Goal: Task Accomplishment & Management: Complete application form

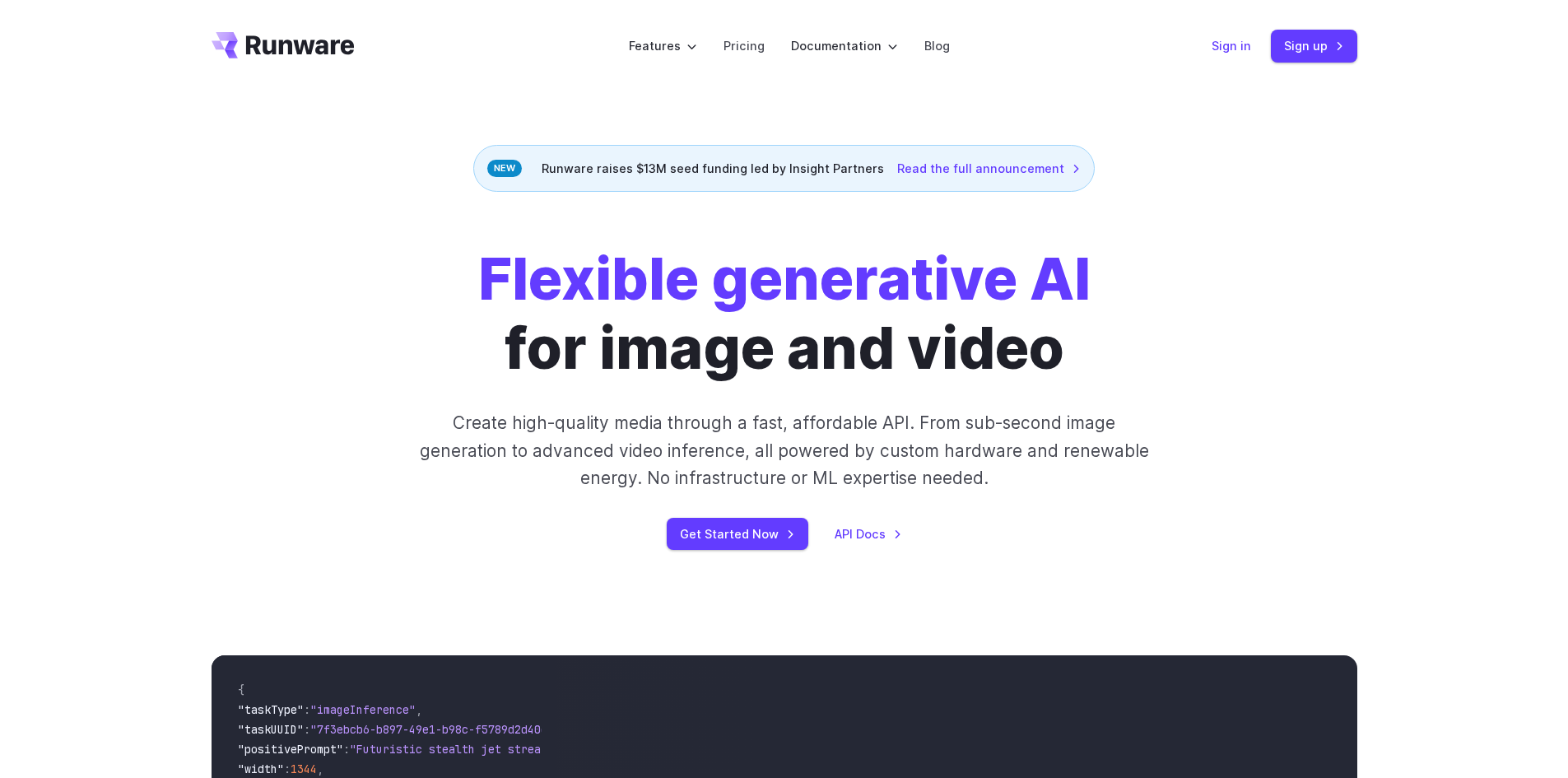
click at [1228, 46] on link "Sign in" at bounding box center [1232, 45] width 40 height 19
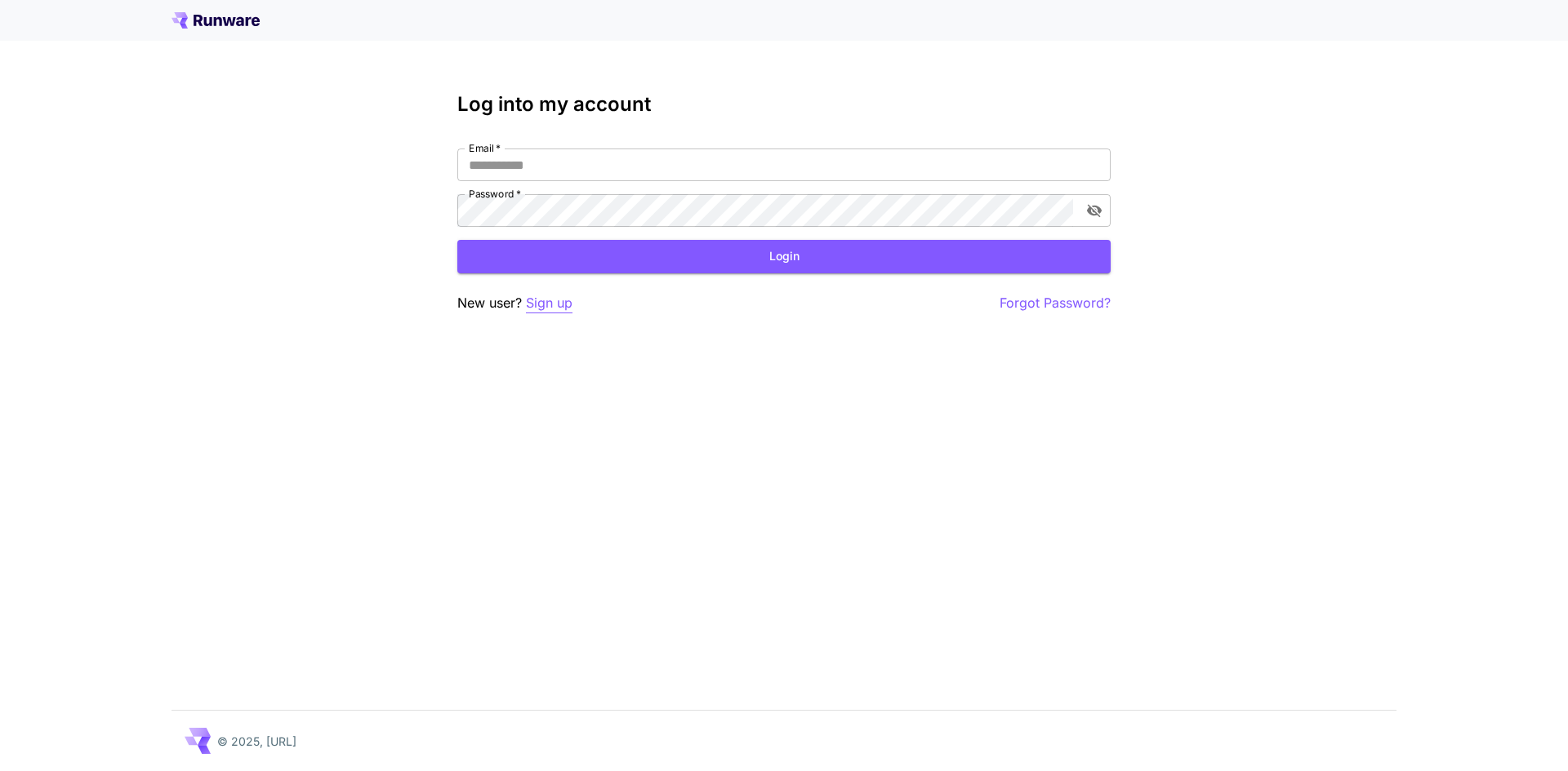
click at [542, 305] on p "Sign up" at bounding box center [549, 303] width 47 height 21
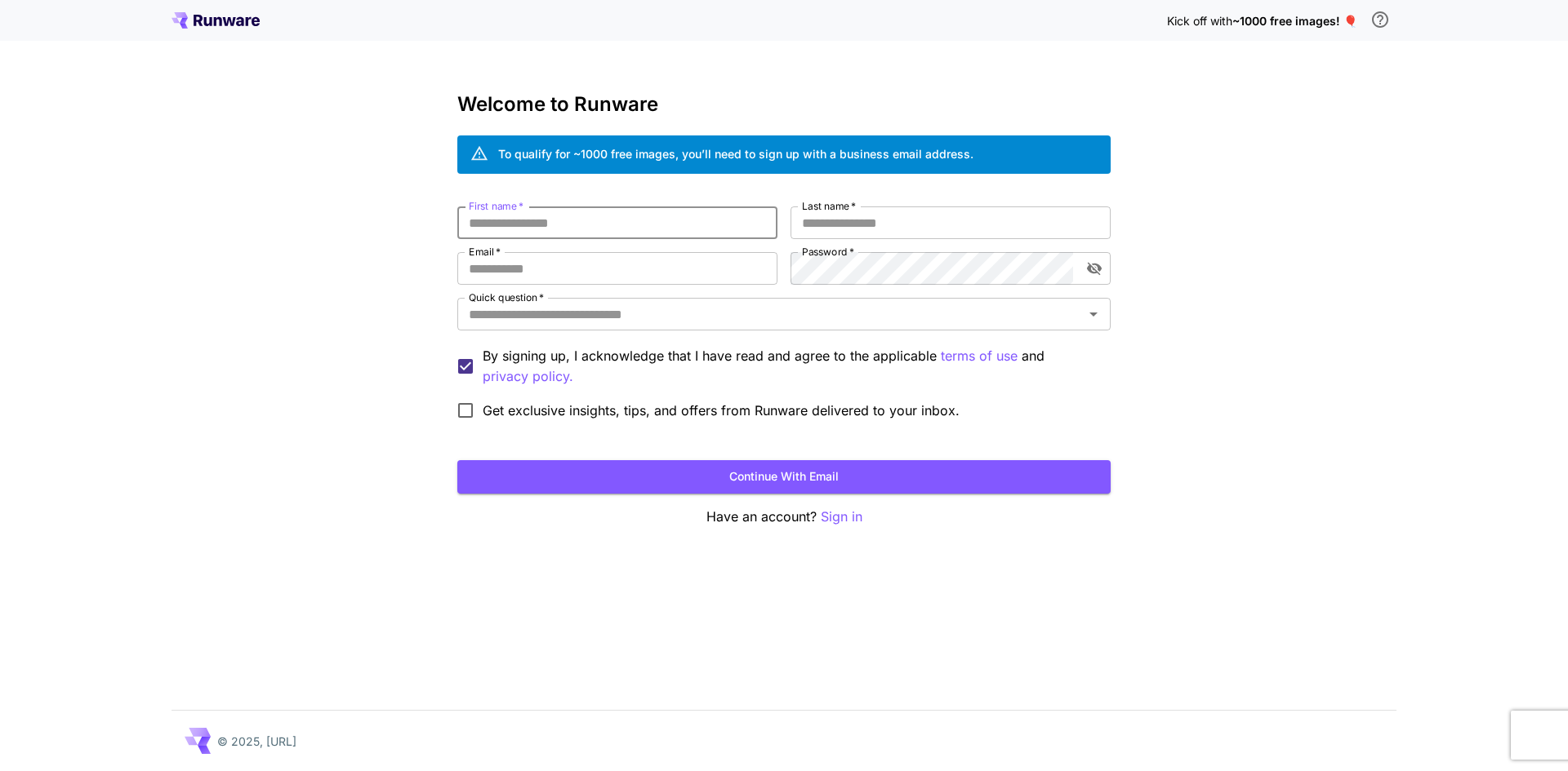
click at [567, 224] on input "First name   *" at bounding box center [616, 223] width 320 height 32
type input "*******"
click at [894, 220] on input "Last name   *" at bounding box center [950, 223] width 320 height 32
type input "*********"
click at [635, 275] on input "Email   *" at bounding box center [616, 269] width 320 height 32
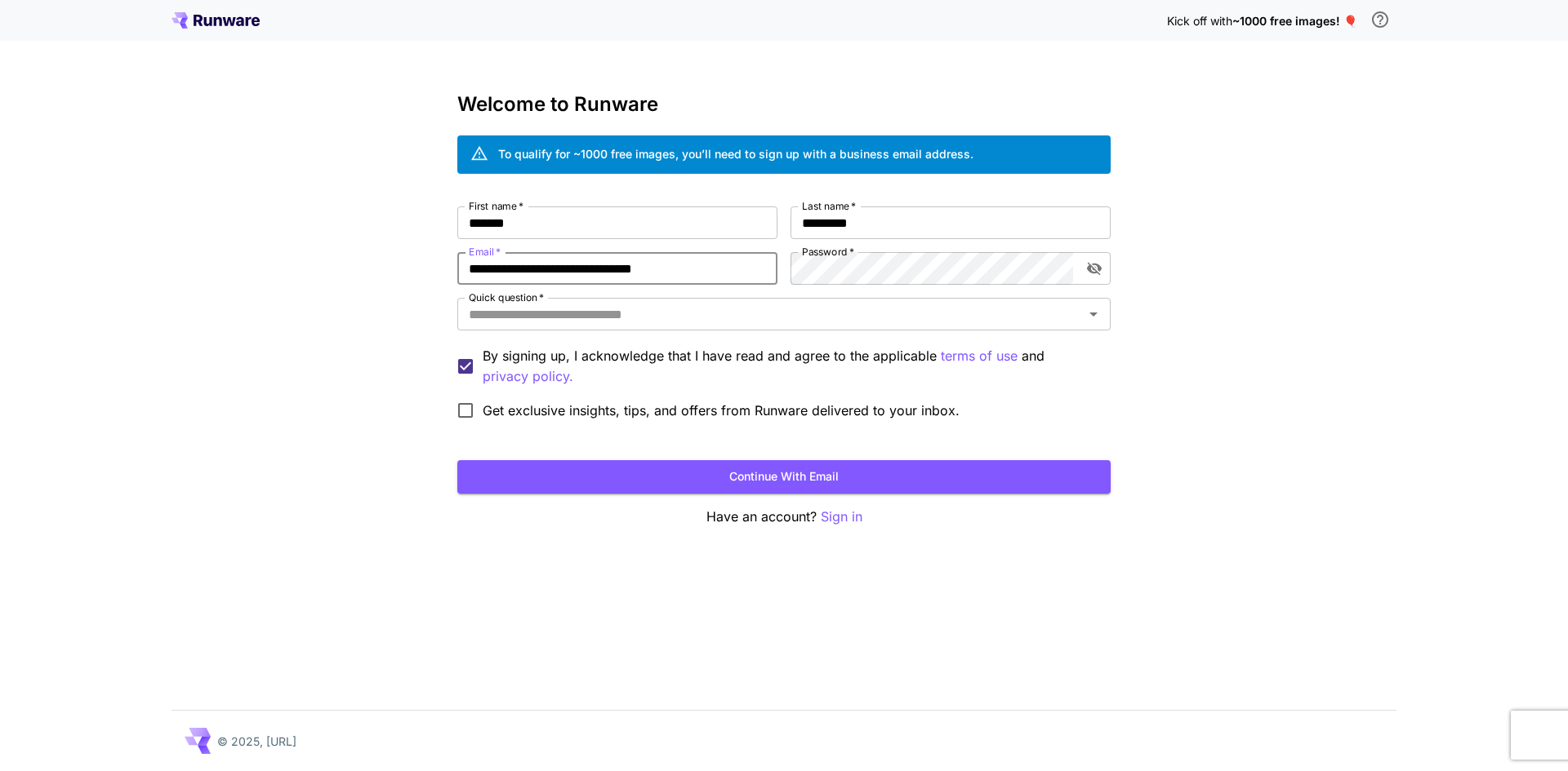
type input "**********"
click at [668, 316] on input "Quick question   *" at bounding box center [771, 314] width 616 height 23
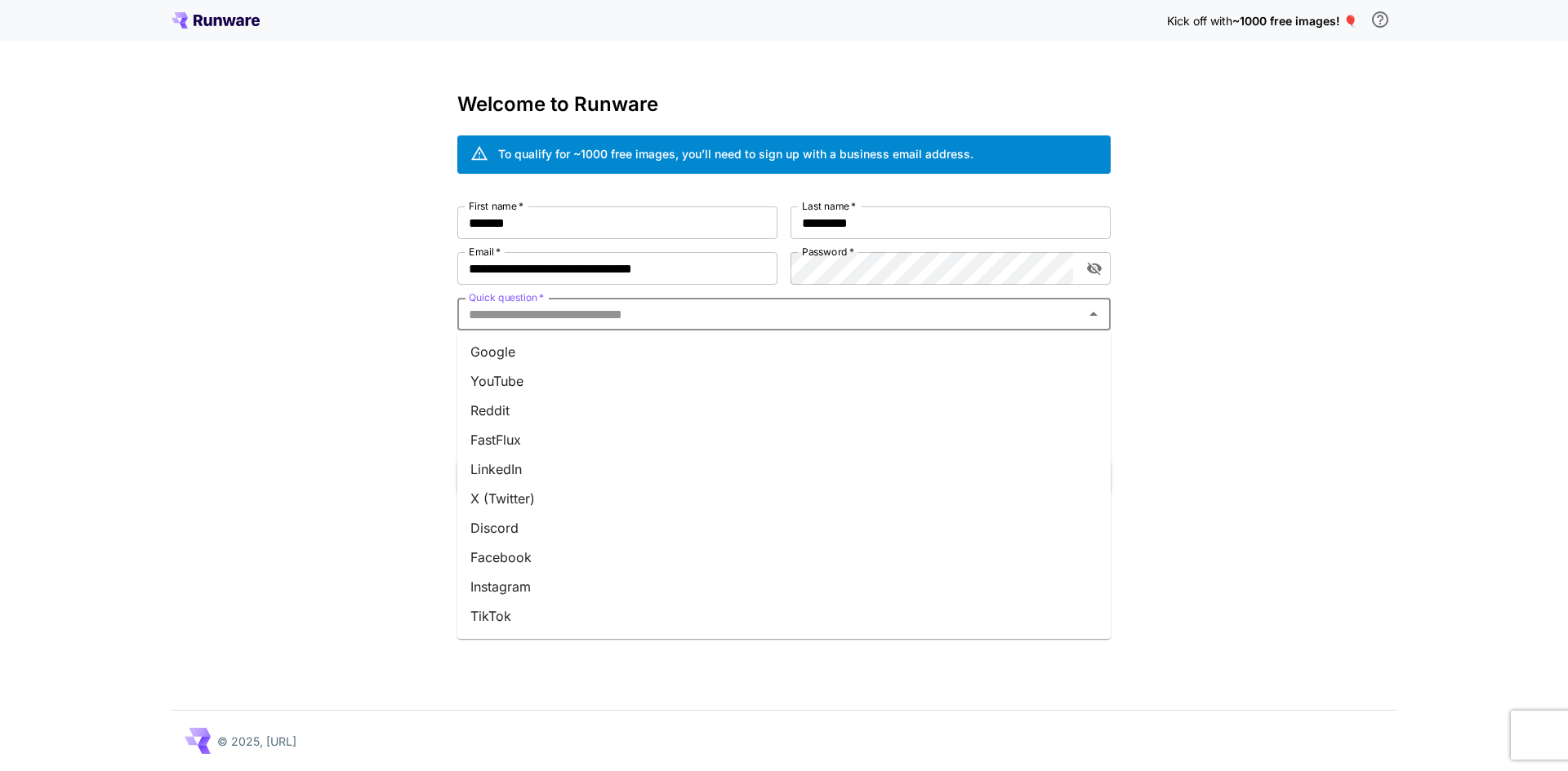
click at [564, 347] on li "Google" at bounding box center [783, 351] width 653 height 30
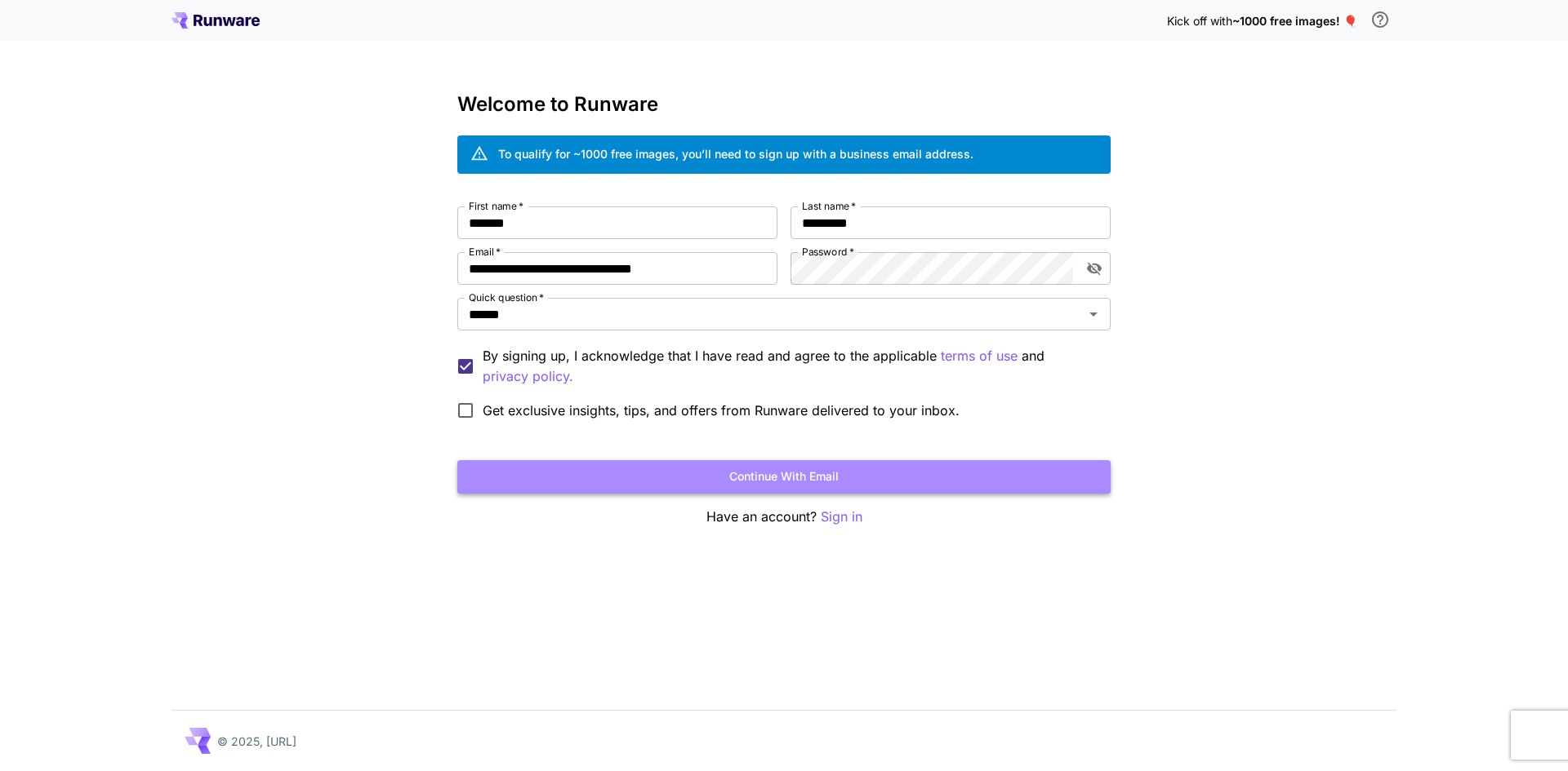
click at [722, 479] on button "Continue with email" at bounding box center [783, 476] width 653 height 33
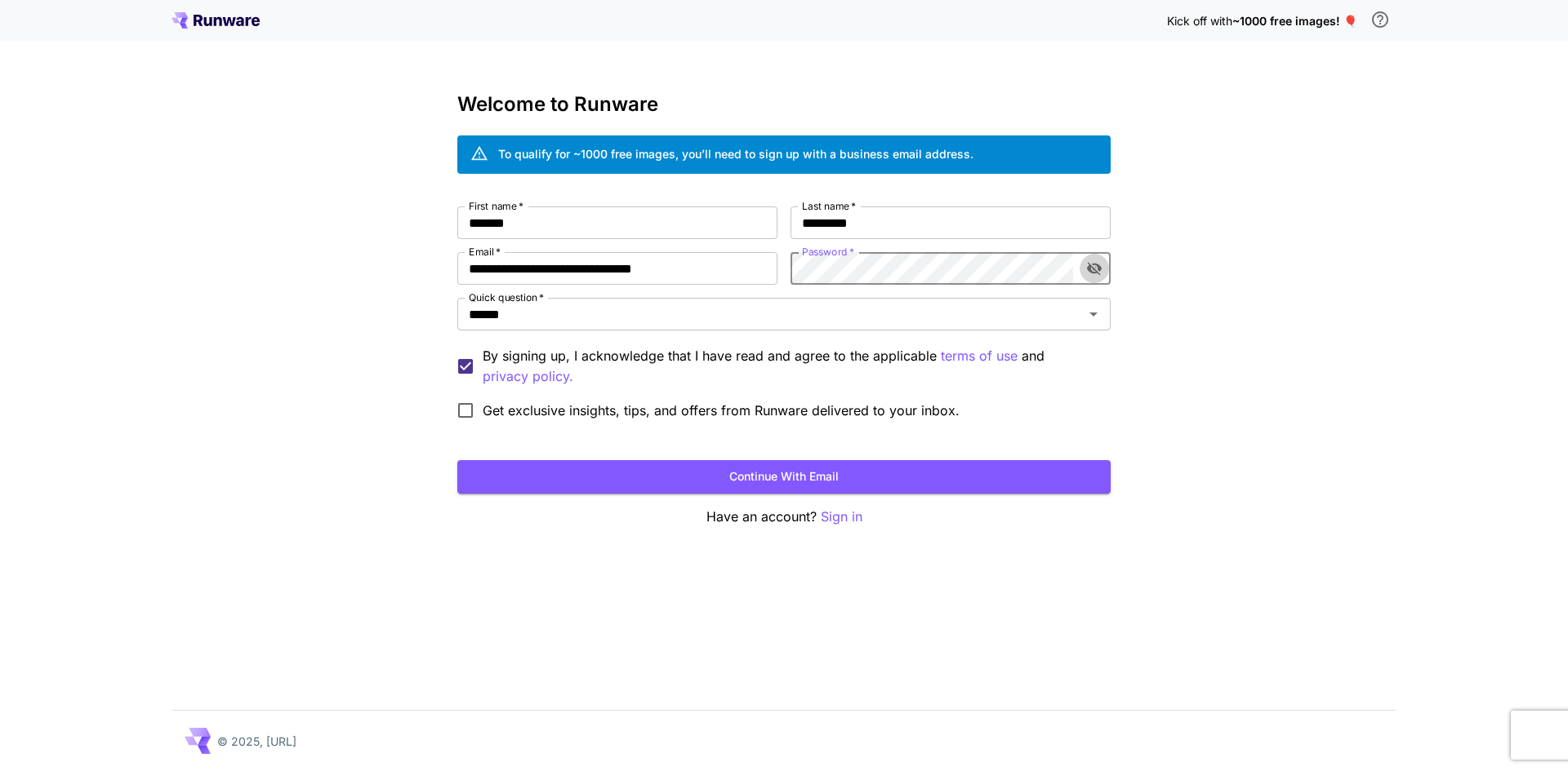
click at [1099, 274] on icon "toggle password visibility" at bounding box center [1094, 269] width 14 height 13
click at [1099, 274] on icon "toggle password visibility" at bounding box center [1094, 269] width 16 height 16
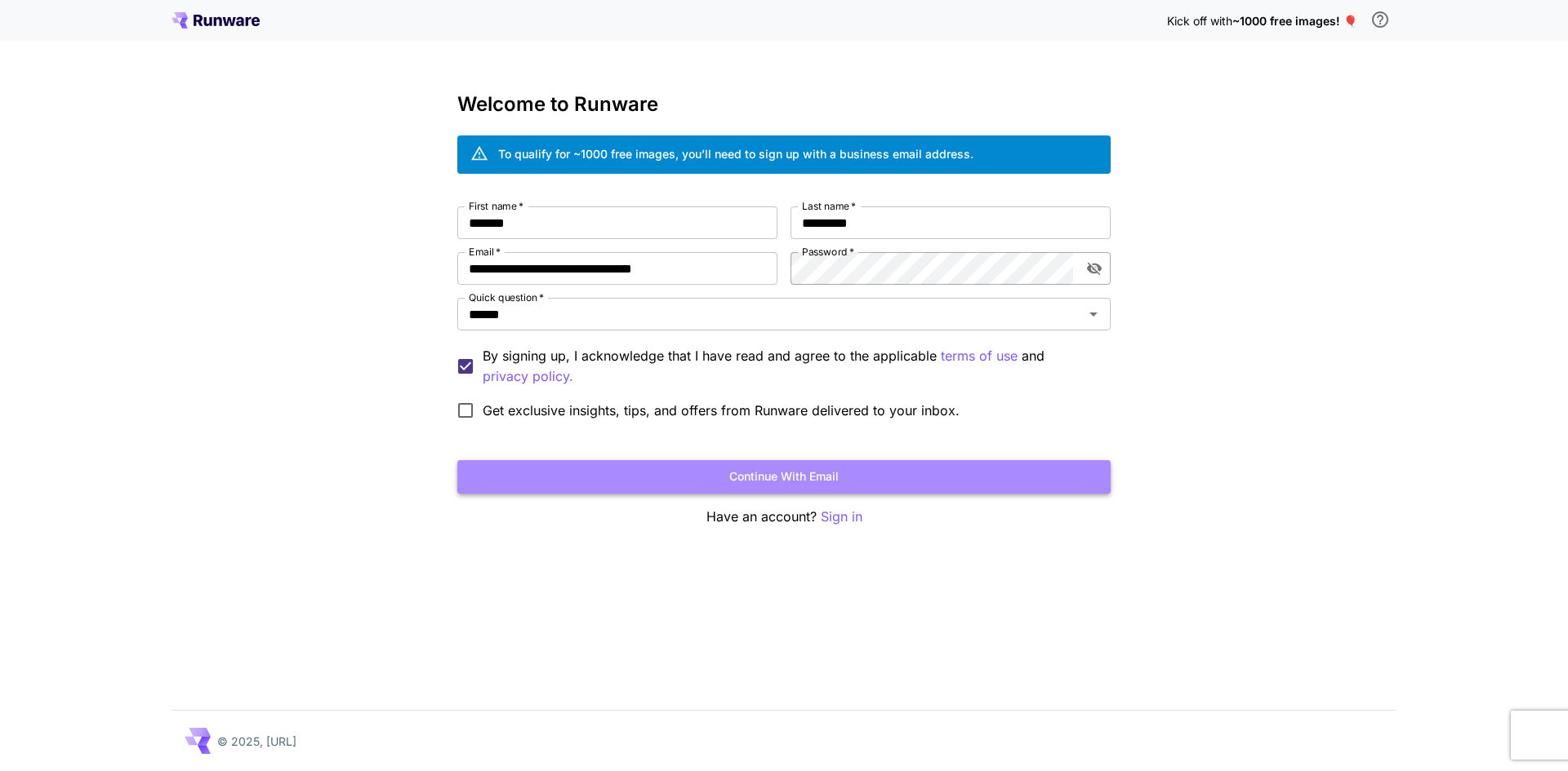
click at [993, 470] on button "Continue with email" at bounding box center [783, 476] width 653 height 33
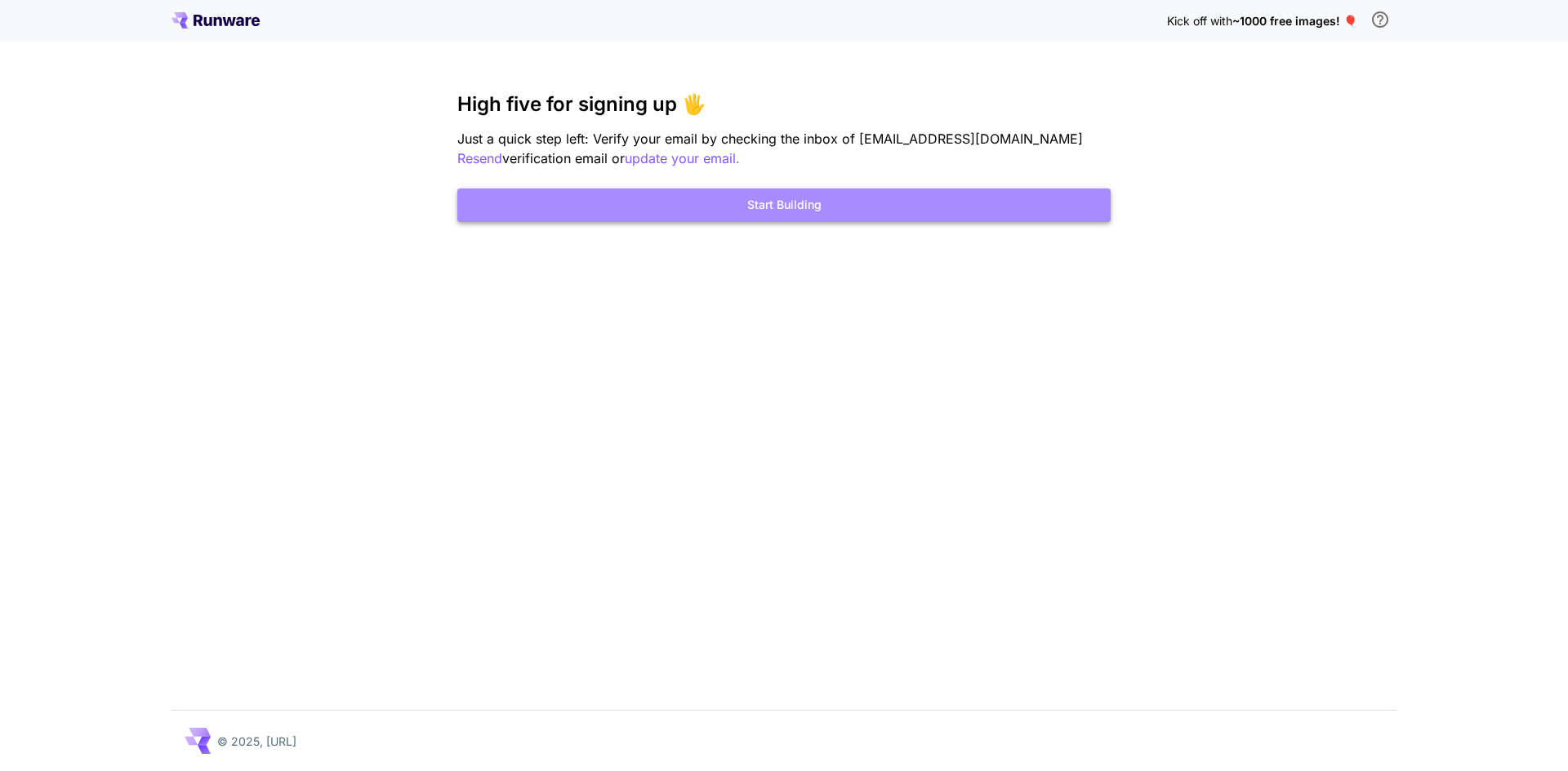
click at [839, 215] on button "Start Building" at bounding box center [783, 205] width 653 height 33
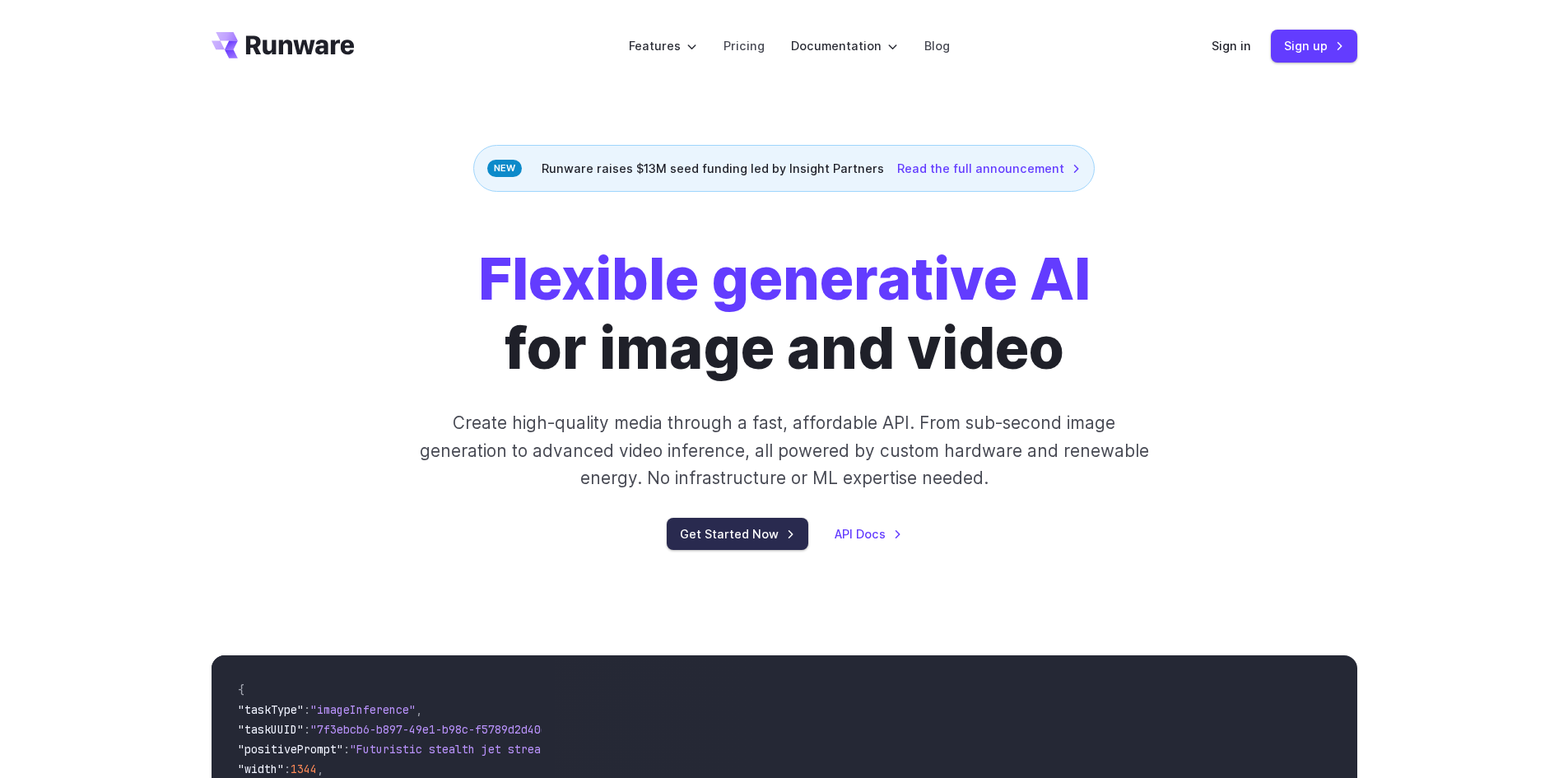
click at [762, 527] on link "Get Started Now" at bounding box center [737, 534] width 142 height 33
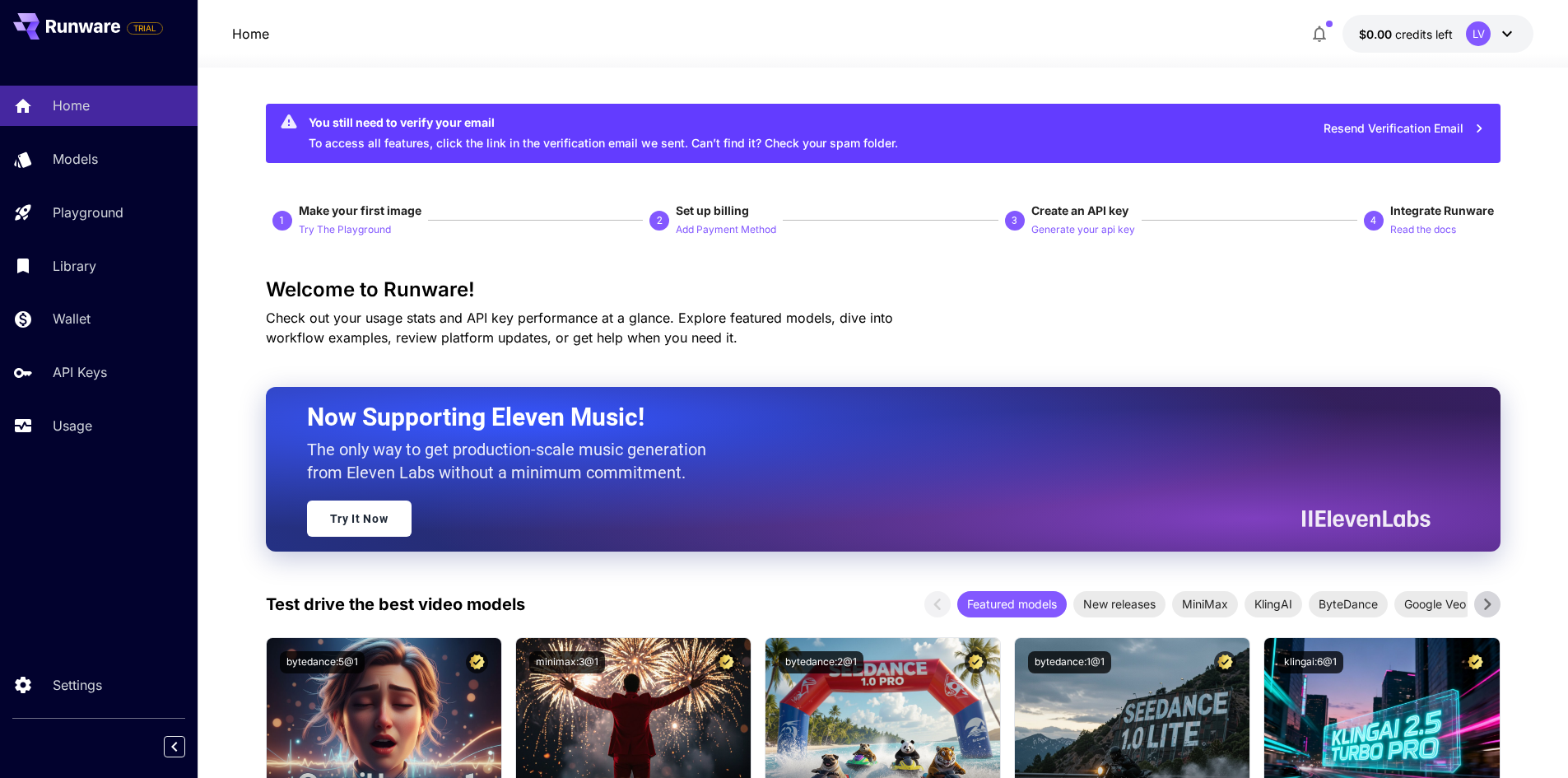
click at [1505, 32] on icon at bounding box center [1507, 33] width 20 height 20
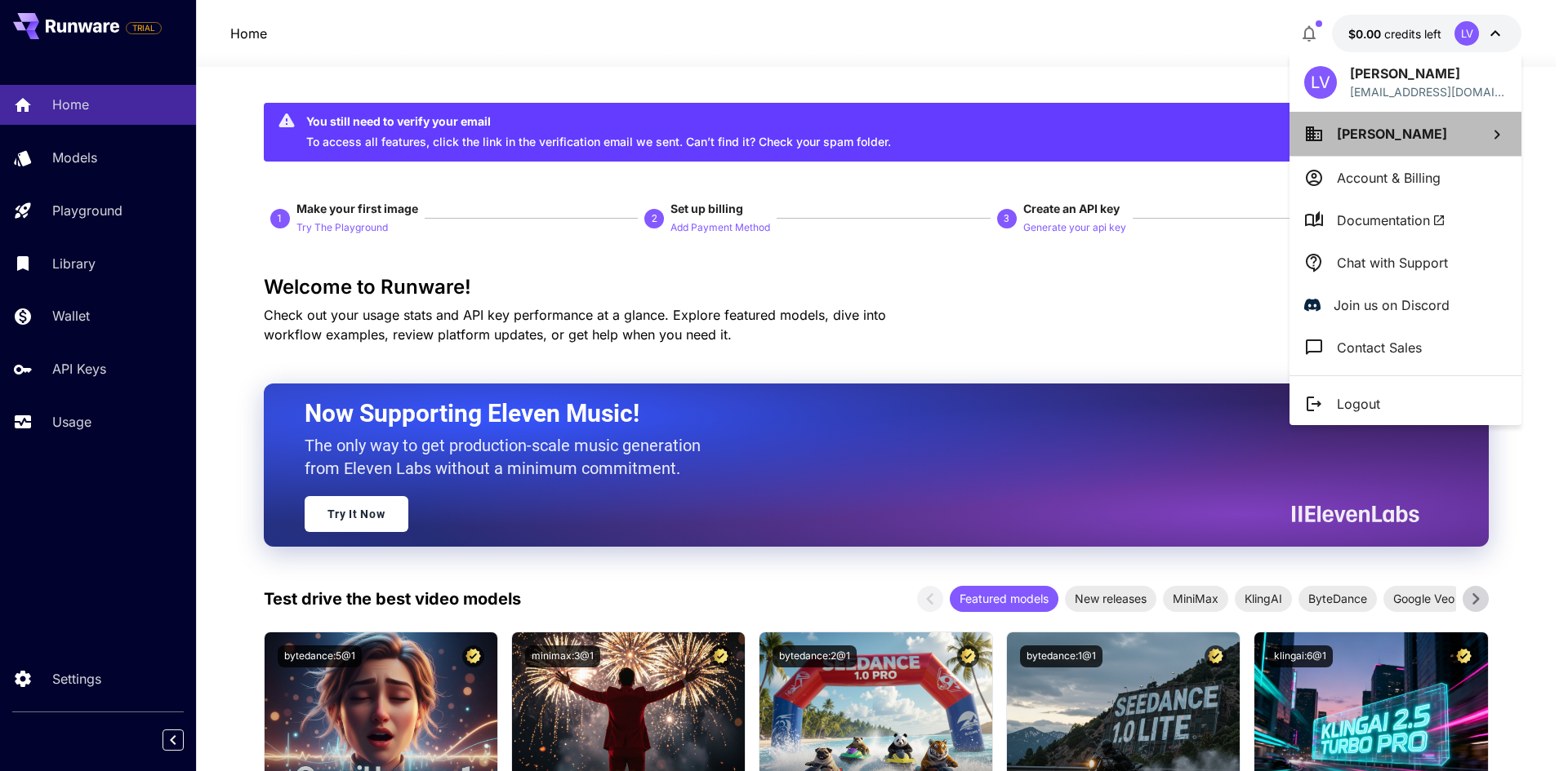
click at [1460, 141] on li "[PERSON_NAME]" at bounding box center [1405, 133] width 232 height 44
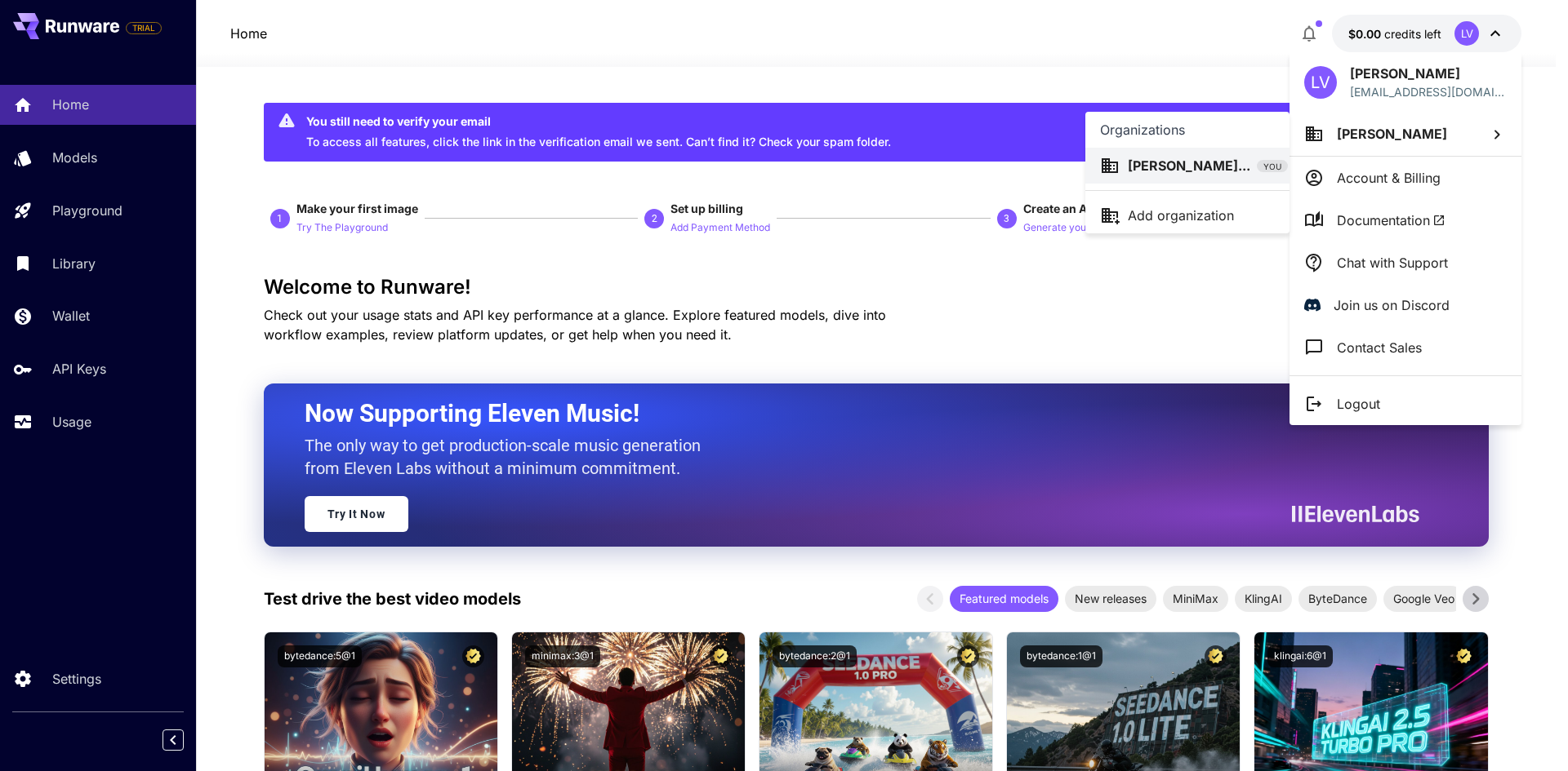
click at [81, 373] on div at bounding box center [784, 385] width 1568 height 771
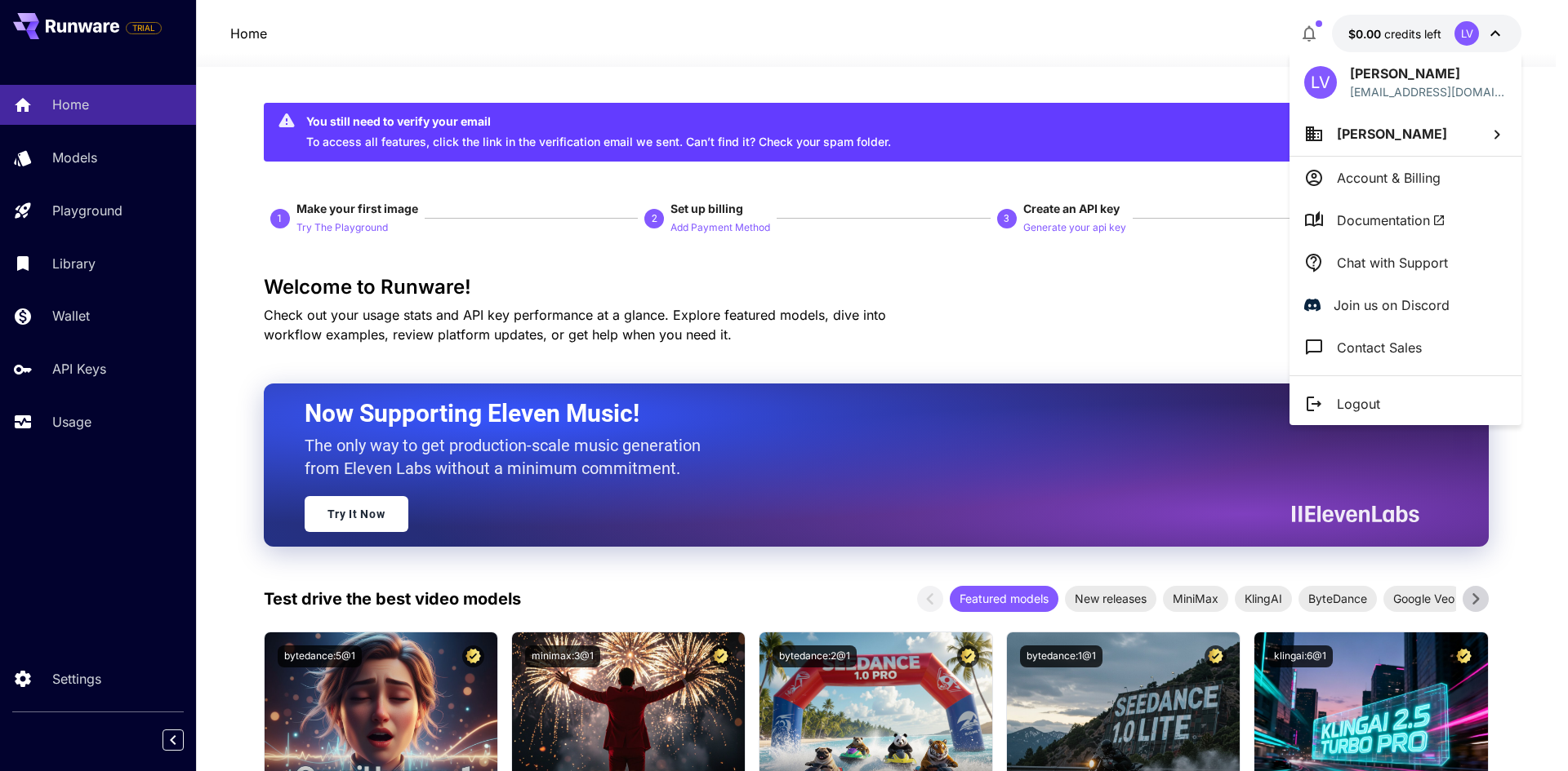
click at [84, 370] on div at bounding box center [784, 385] width 1568 height 771
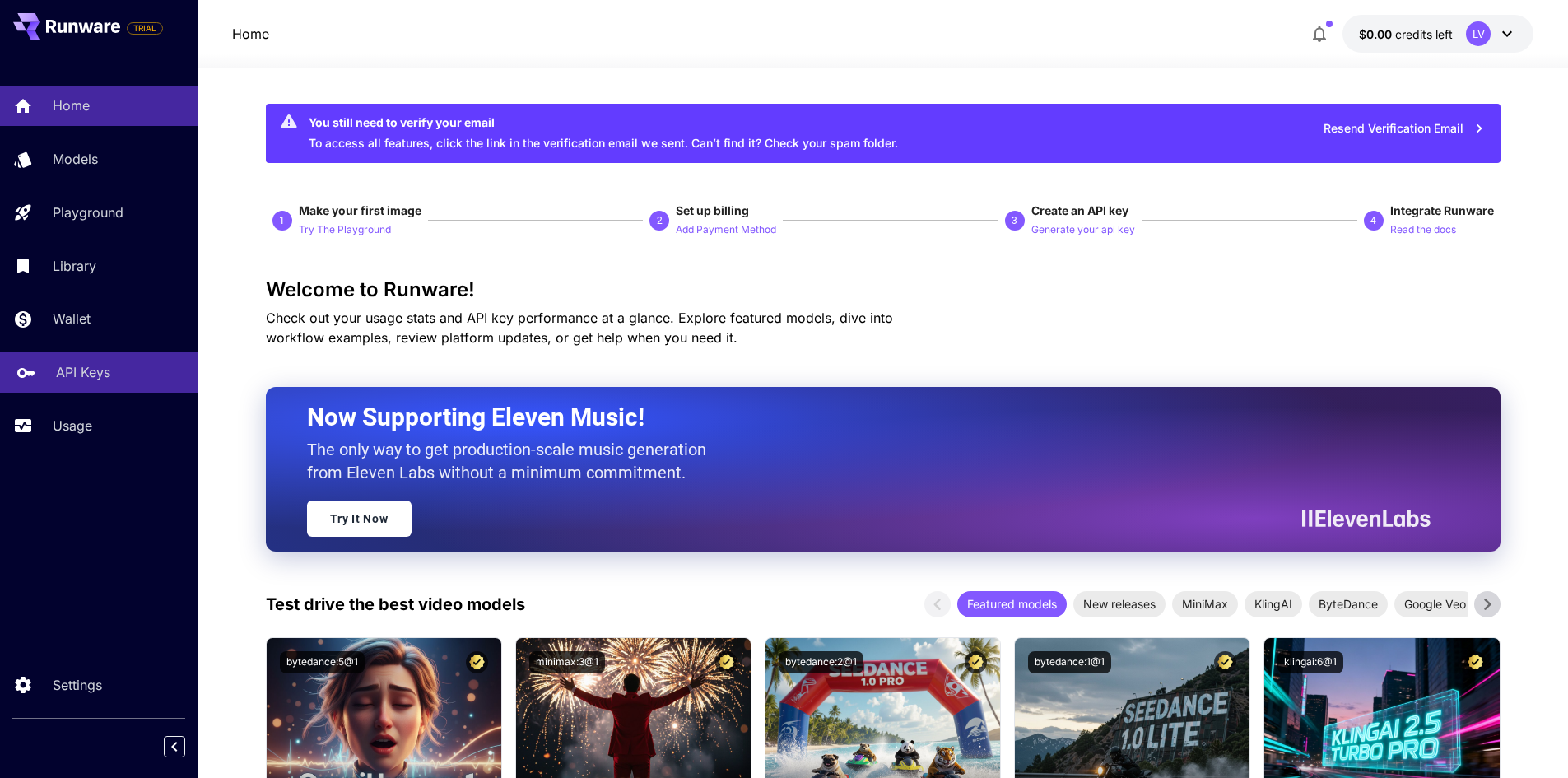
click at [85, 373] on p "API Keys" at bounding box center [83, 372] width 54 height 20
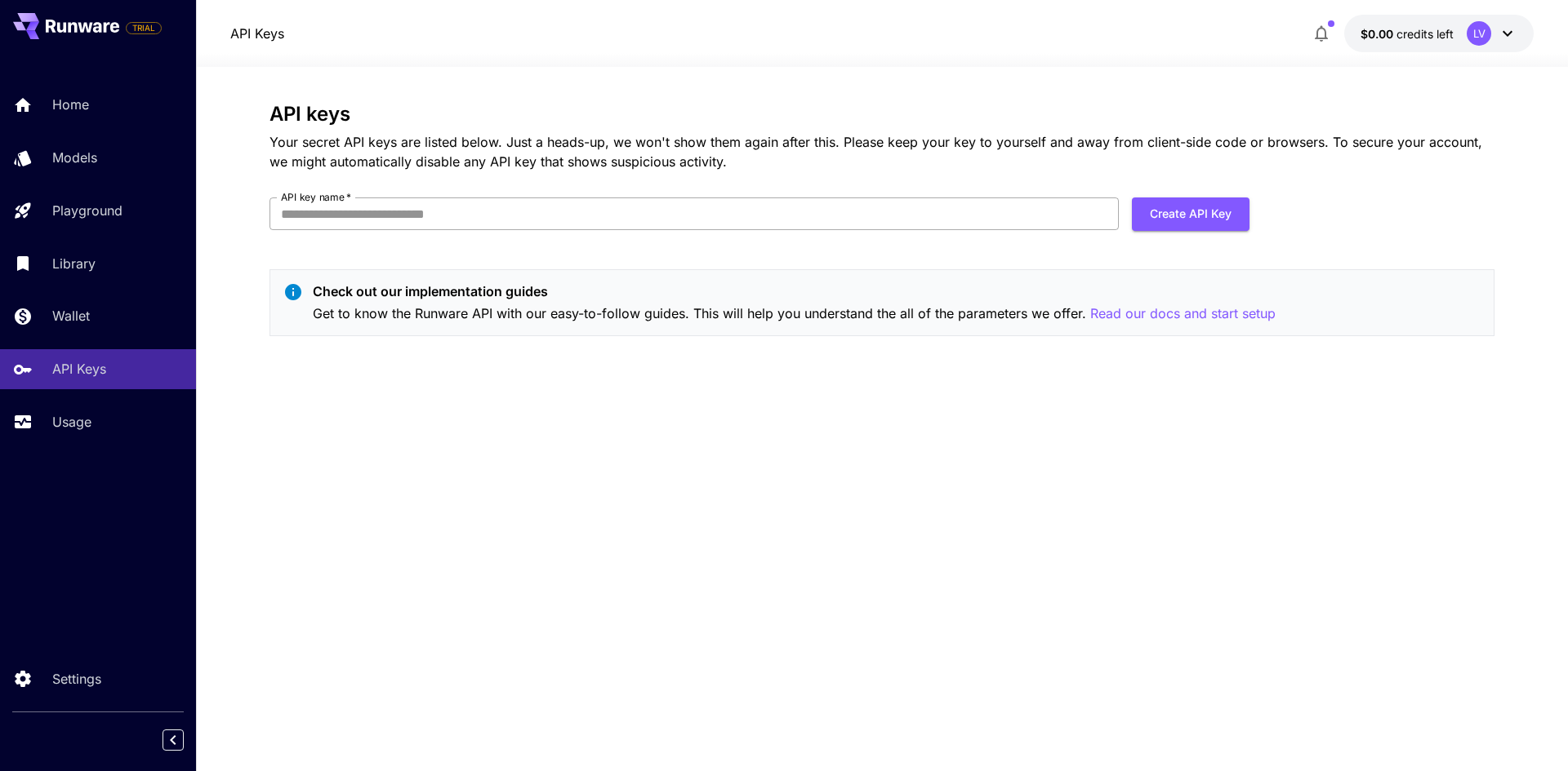
click at [387, 218] on input "API key name   *" at bounding box center [694, 214] width 849 height 32
click at [1183, 207] on button "Create API Key" at bounding box center [1190, 214] width 117 height 33
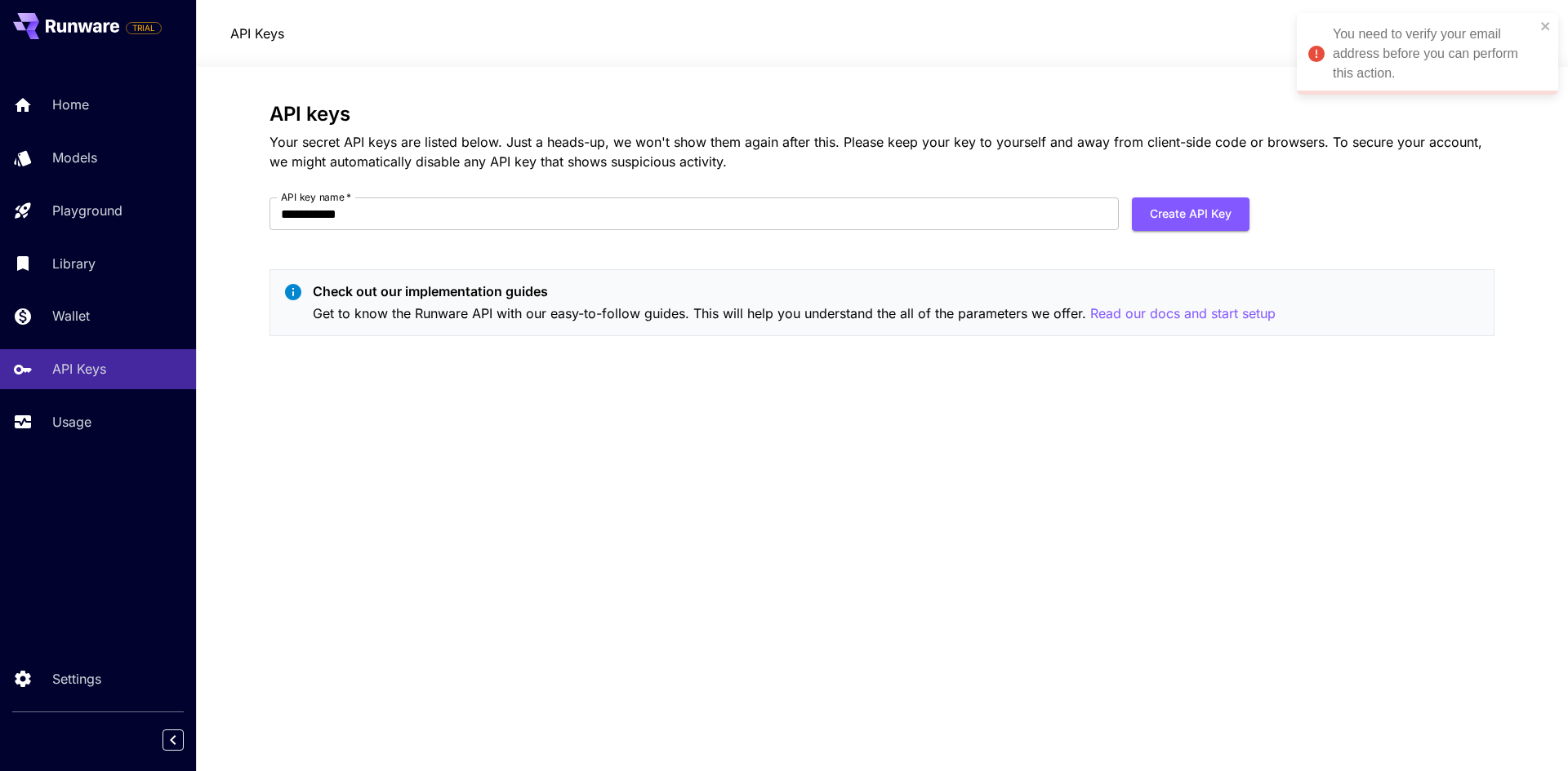
click at [1471, 60] on div "You need to verify your email address before you can perform this action." at bounding box center [1434, 54] width 202 height 59
click at [1511, 32] on icon at bounding box center [1507, 34] width 10 height 5
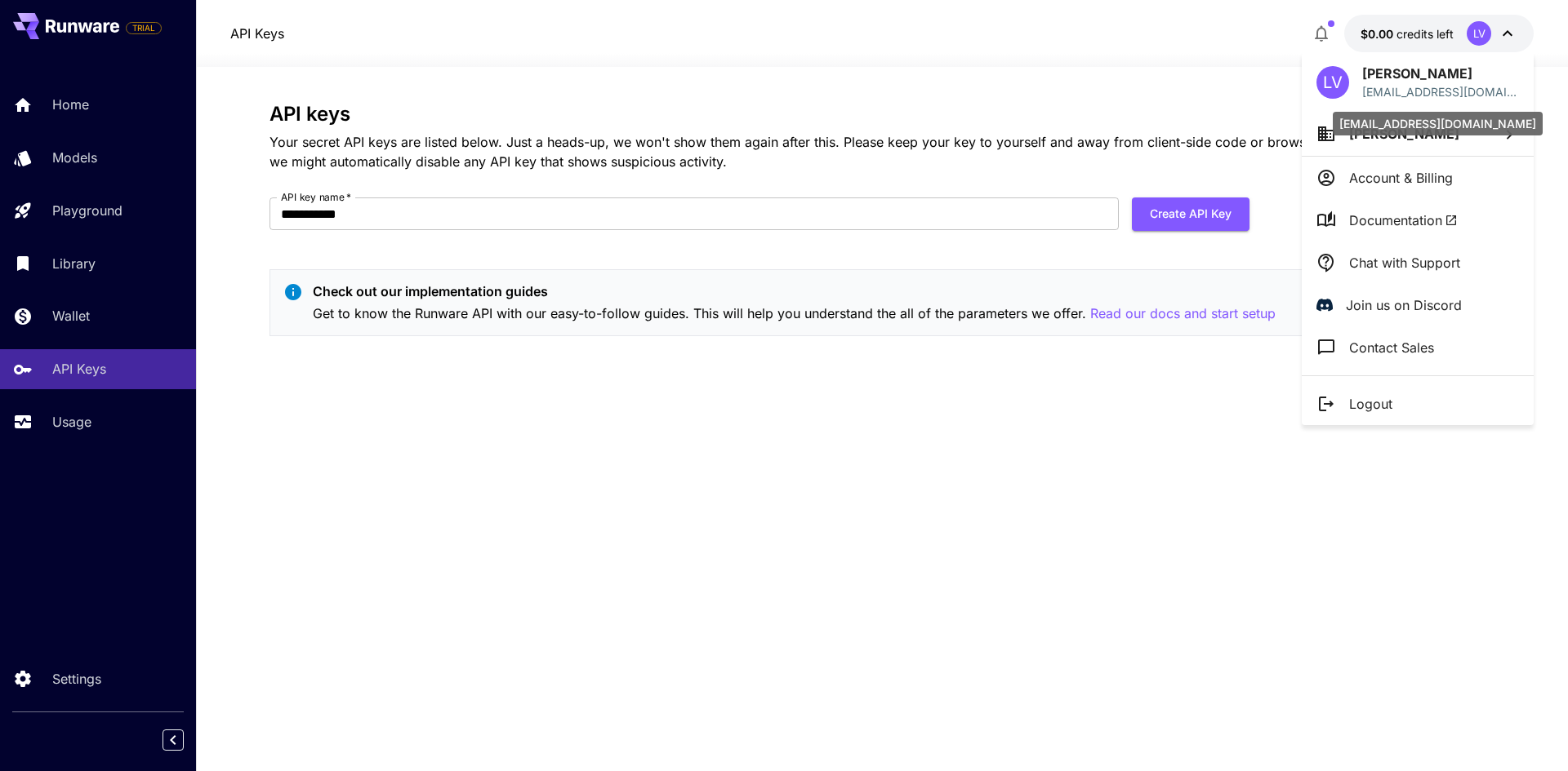
click at [1436, 88] on p "varshithapamulapati1122@gmail.com" at bounding box center [1440, 91] width 157 height 17
click at [1452, 141] on span "Lakshmi Varshitha" at bounding box center [1404, 133] width 110 height 16
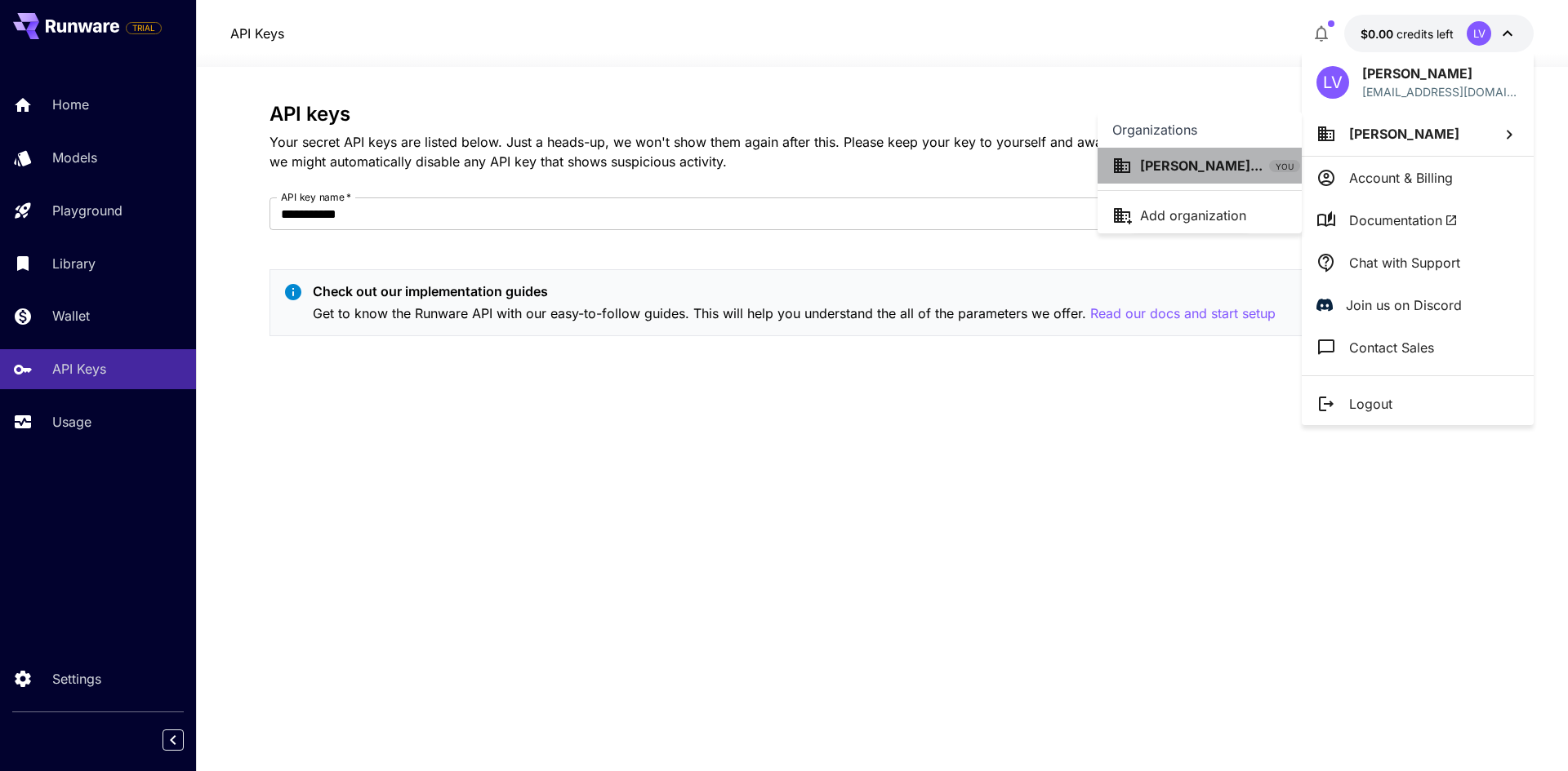
click at [1240, 162] on p "Lakshmi Varshi..." at bounding box center [1201, 166] width 123 height 20
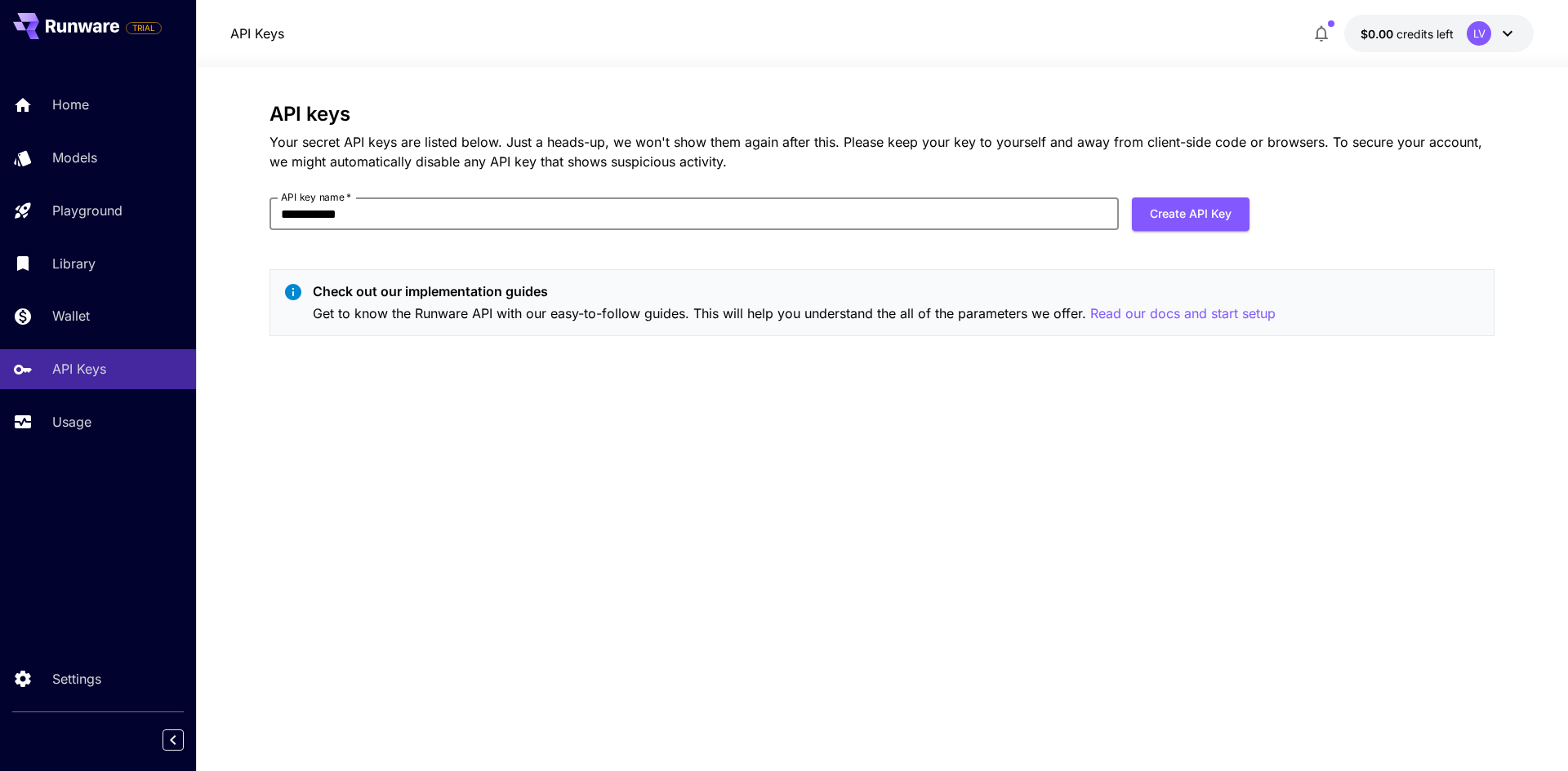
click at [401, 213] on input "**********" at bounding box center [694, 214] width 849 height 32
click at [489, 311] on p "Get to know the Runware API with our easy-to-follow guides. This will help you …" at bounding box center [794, 313] width 963 height 21
click at [488, 208] on input "**********" at bounding box center [694, 214] width 849 height 32
type input "*"
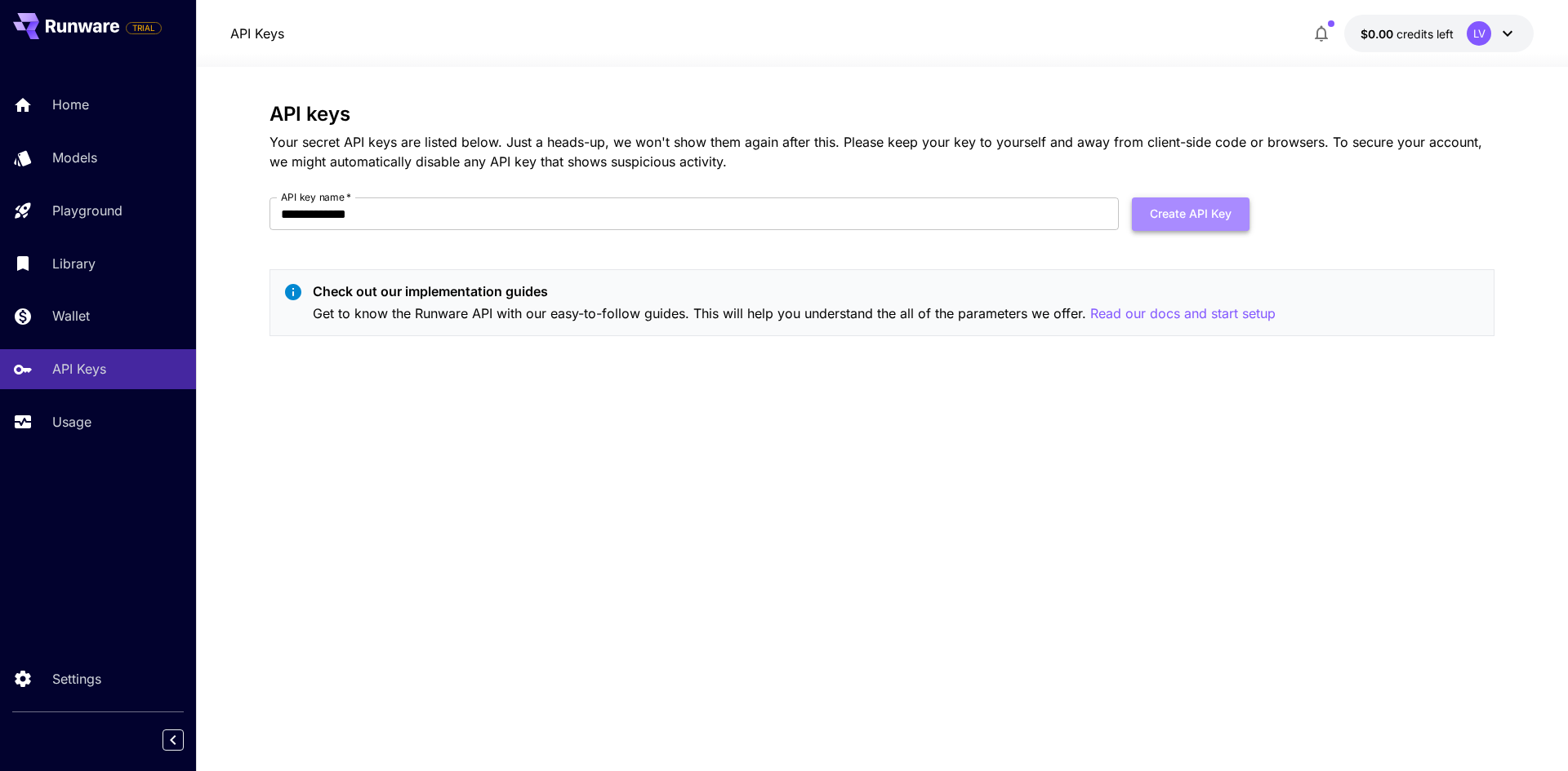
click at [1203, 217] on button "Create API Key" at bounding box center [1190, 214] width 117 height 33
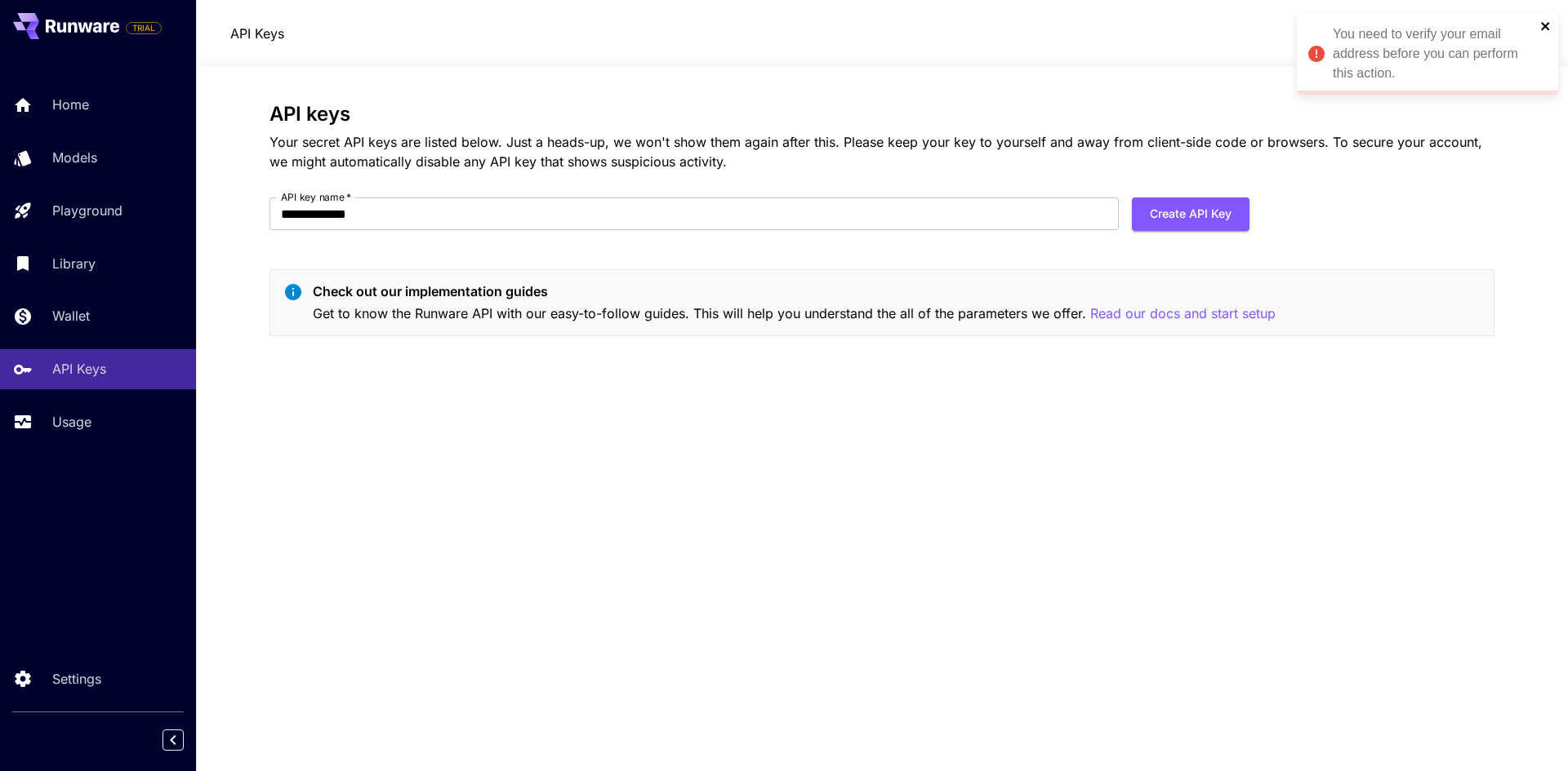
click at [1546, 20] on icon "close" at bounding box center [1546, 26] width 12 height 13
click at [428, 192] on div "**********" at bounding box center [882, 226] width 1225 height 246
click at [429, 210] on input "**********" at bounding box center [694, 214] width 849 height 32
type input "*"
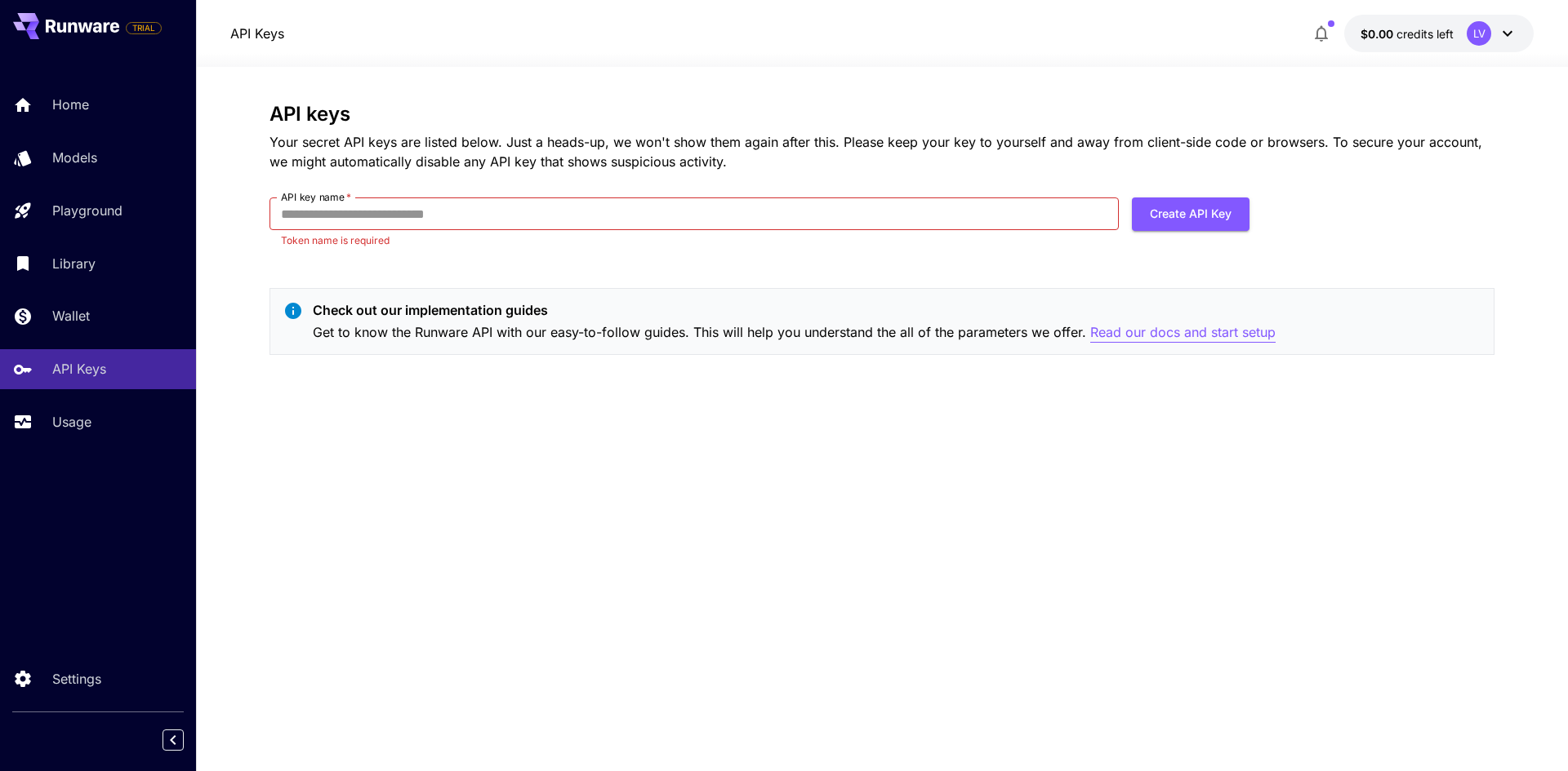
click at [1162, 327] on p "Read our docs and start setup" at bounding box center [1183, 332] width 185 height 21
click at [1190, 210] on button "Create API Key" at bounding box center [1190, 214] width 117 height 33
click at [705, 255] on form "API key name   * API key name   * Token name is required Create API Key" at bounding box center [760, 230] width 980 height 64
click at [506, 209] on input "API key name   *" at bounding box center [694, 214] width 849 height 32
click at [1504, 28] on icon at bounding box center [1508, 33] width 20 height 20
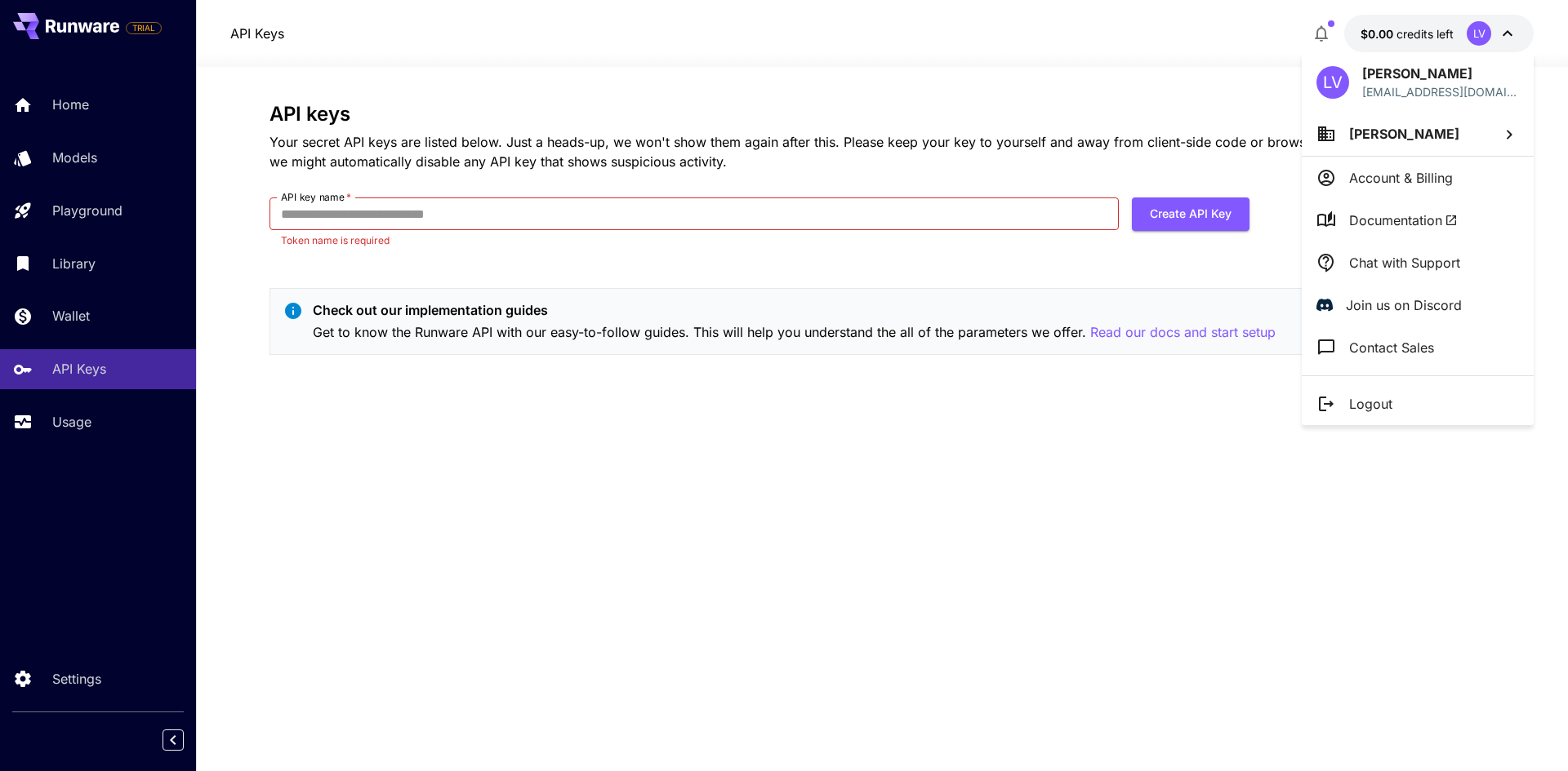
click at [337, 211] on div at bounding box center [784, 385] width 1568 height 771
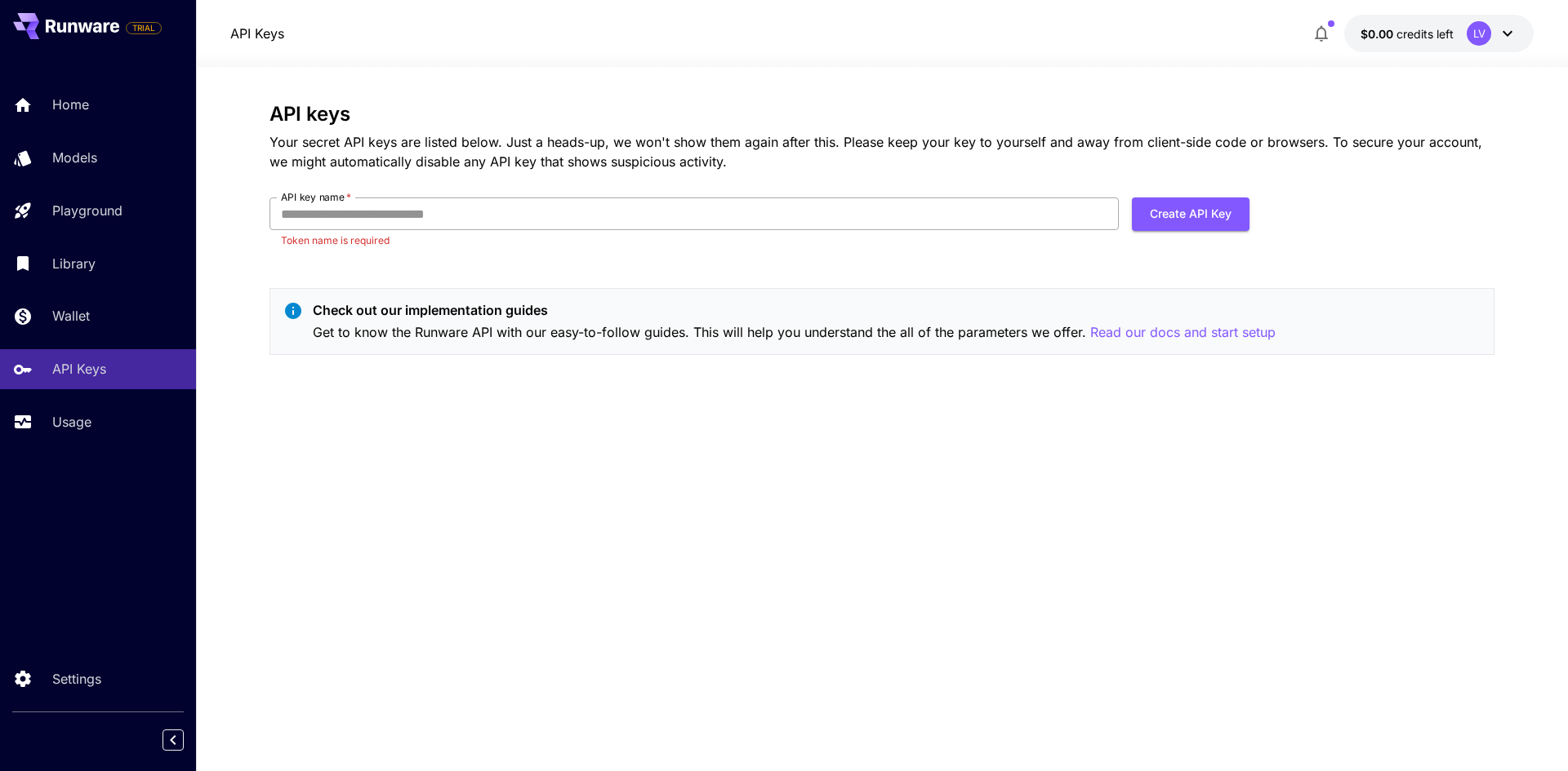
click at [340, 208] on input "API key name   *" at bounding box center [694, 214] width 849 height 32
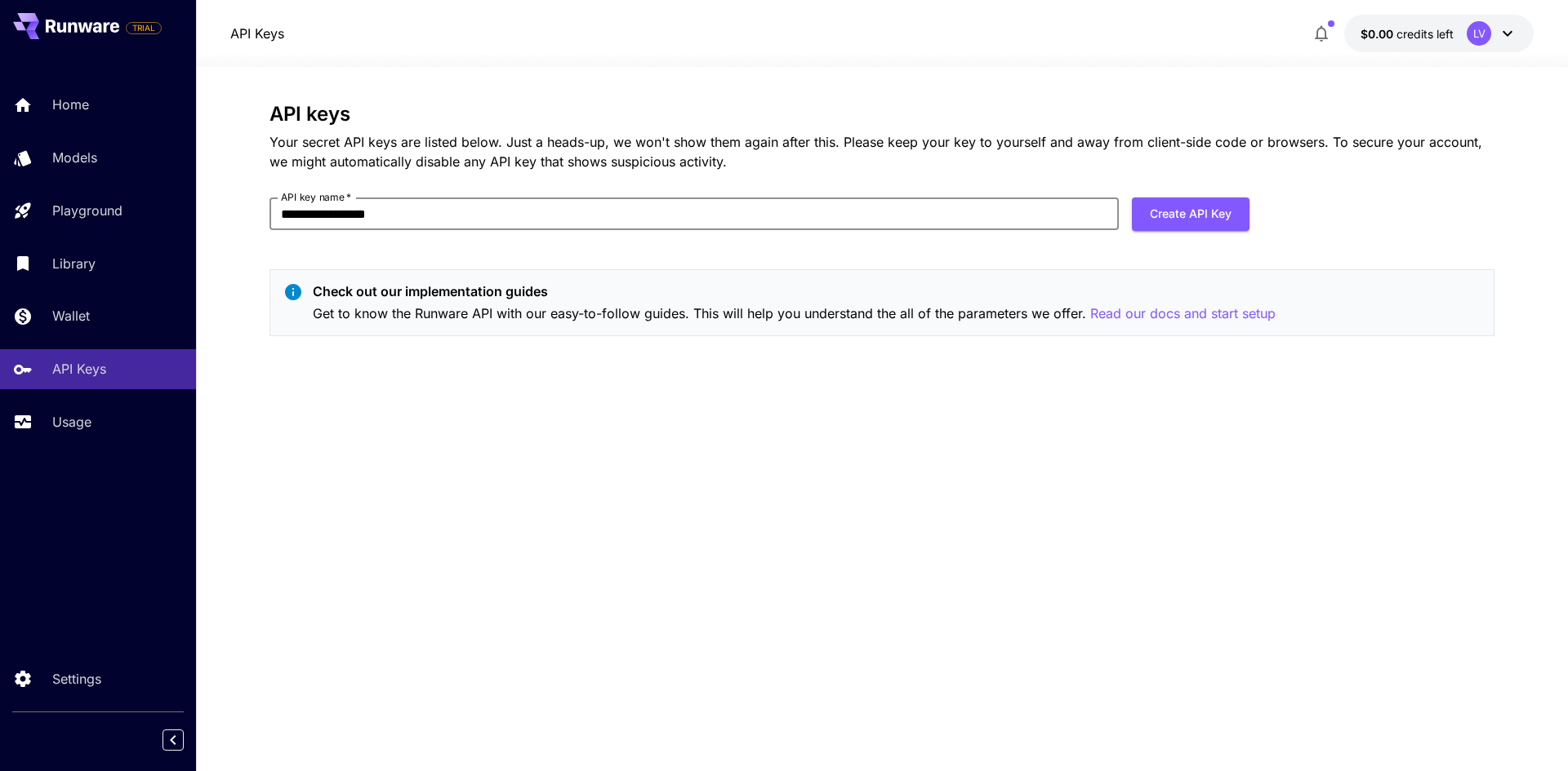
type input "**********"
click button "Create API Key" at bounding box center [1190, 214] width 117 height 33
click at [1544, 22] on icon "close" at bounding box center [1546, 26] width 12 height 13
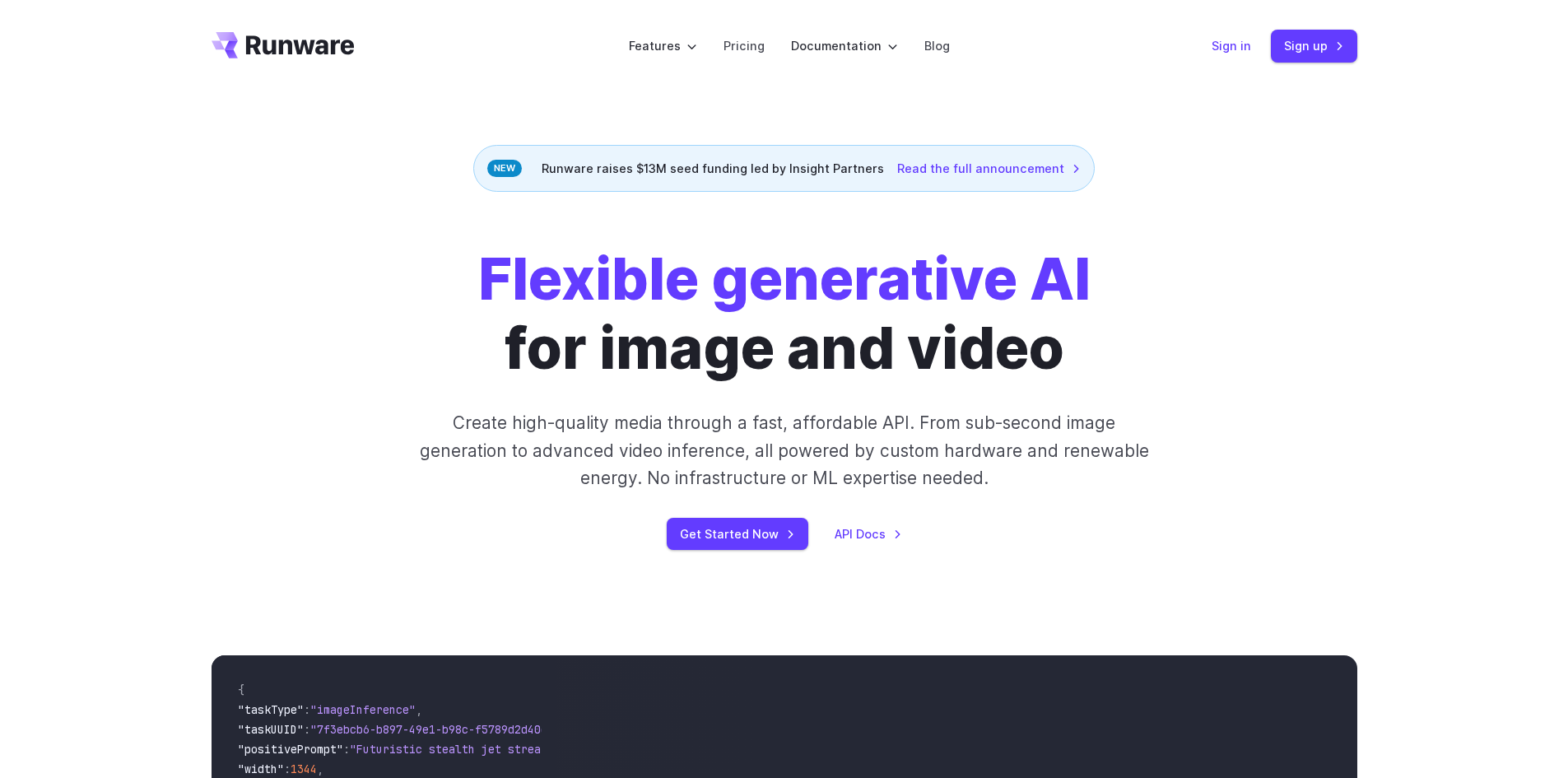
click at [1243, 51] on link "Sign in" at bounding box center [1232, 45] width 40 height 19
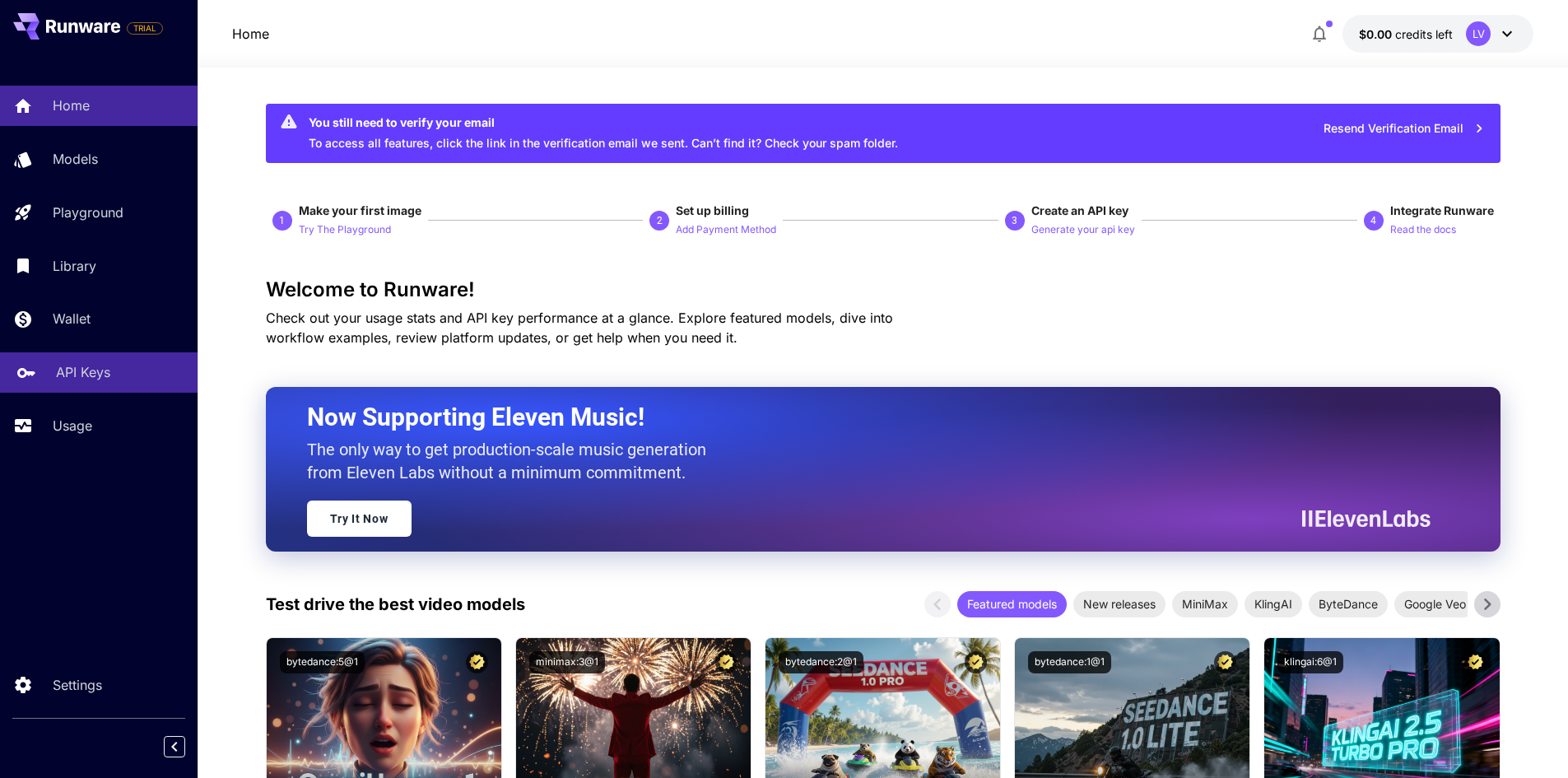
click at [68, 366] on p "API Keys" at bounding box center [83, 372] width 54 height 20
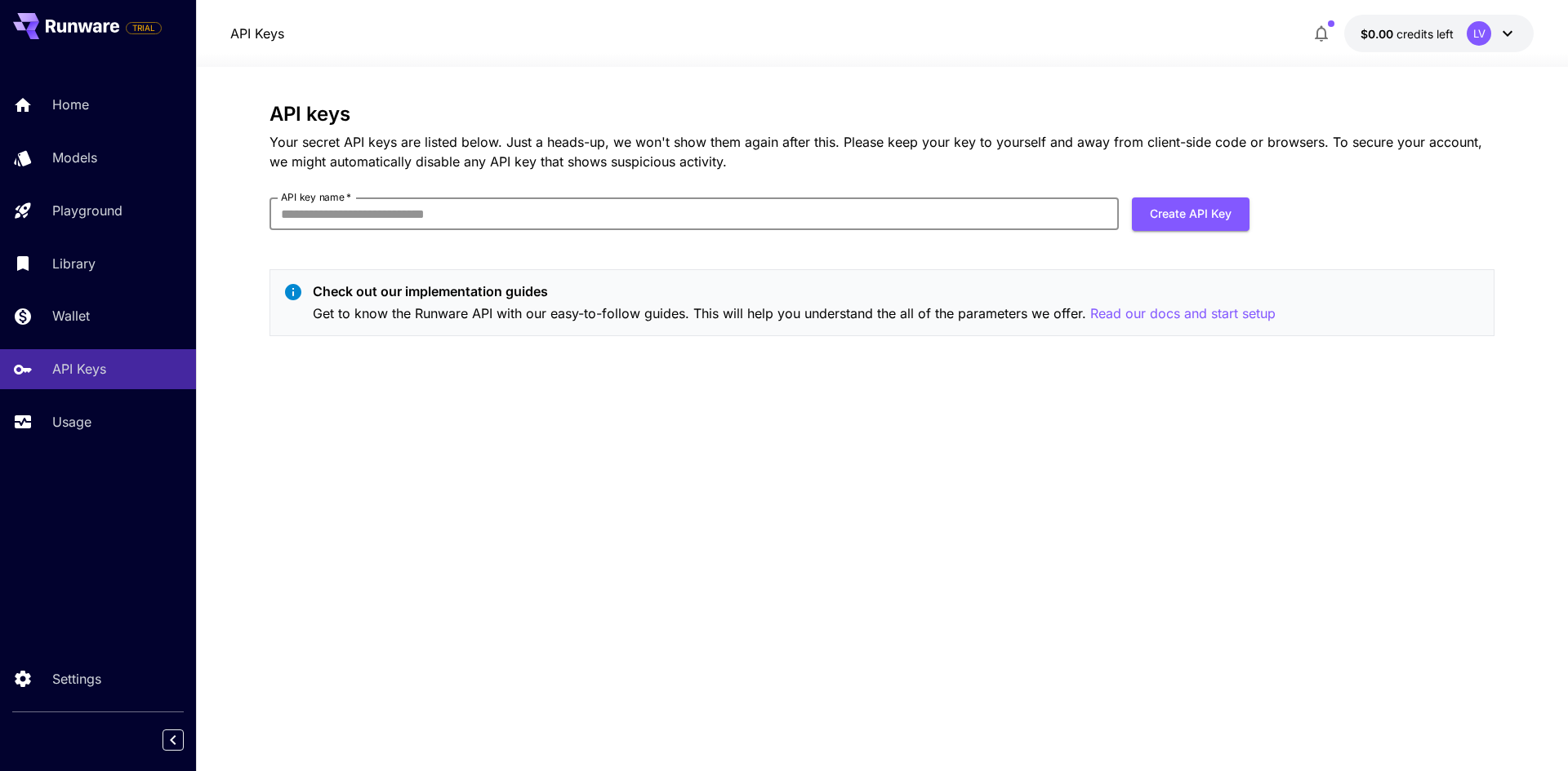
click at [444, 208] on input "API key name   *" at bounding box center [694, 214] width 849 height 32
type input "**********"
click button "Create API Key" at bounding box center [1190, 214] width 117 height 33
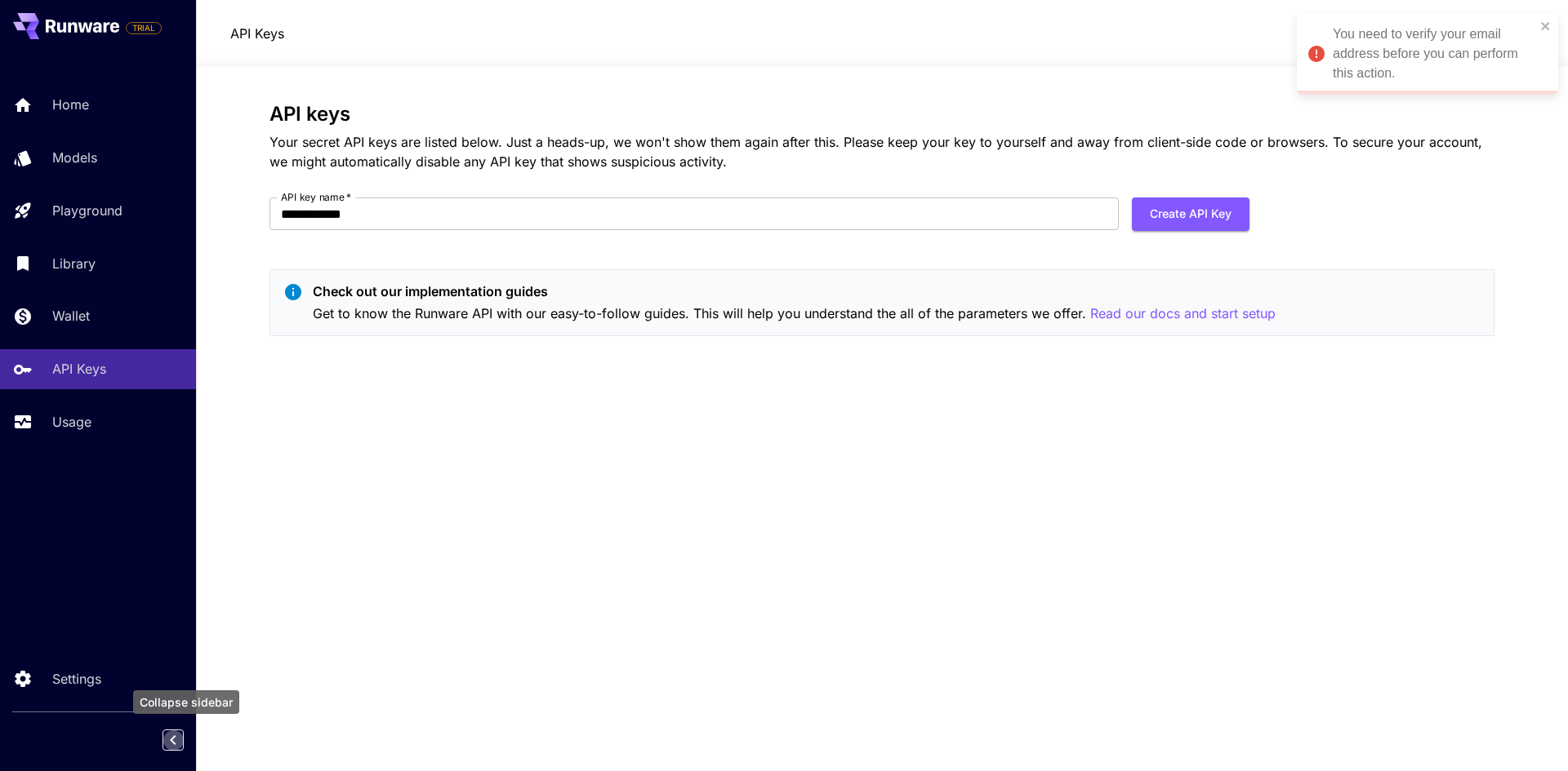
click at [168, 733] on icon "Collapse sidebar" at bounding box center [173, 741] width 20 height 20
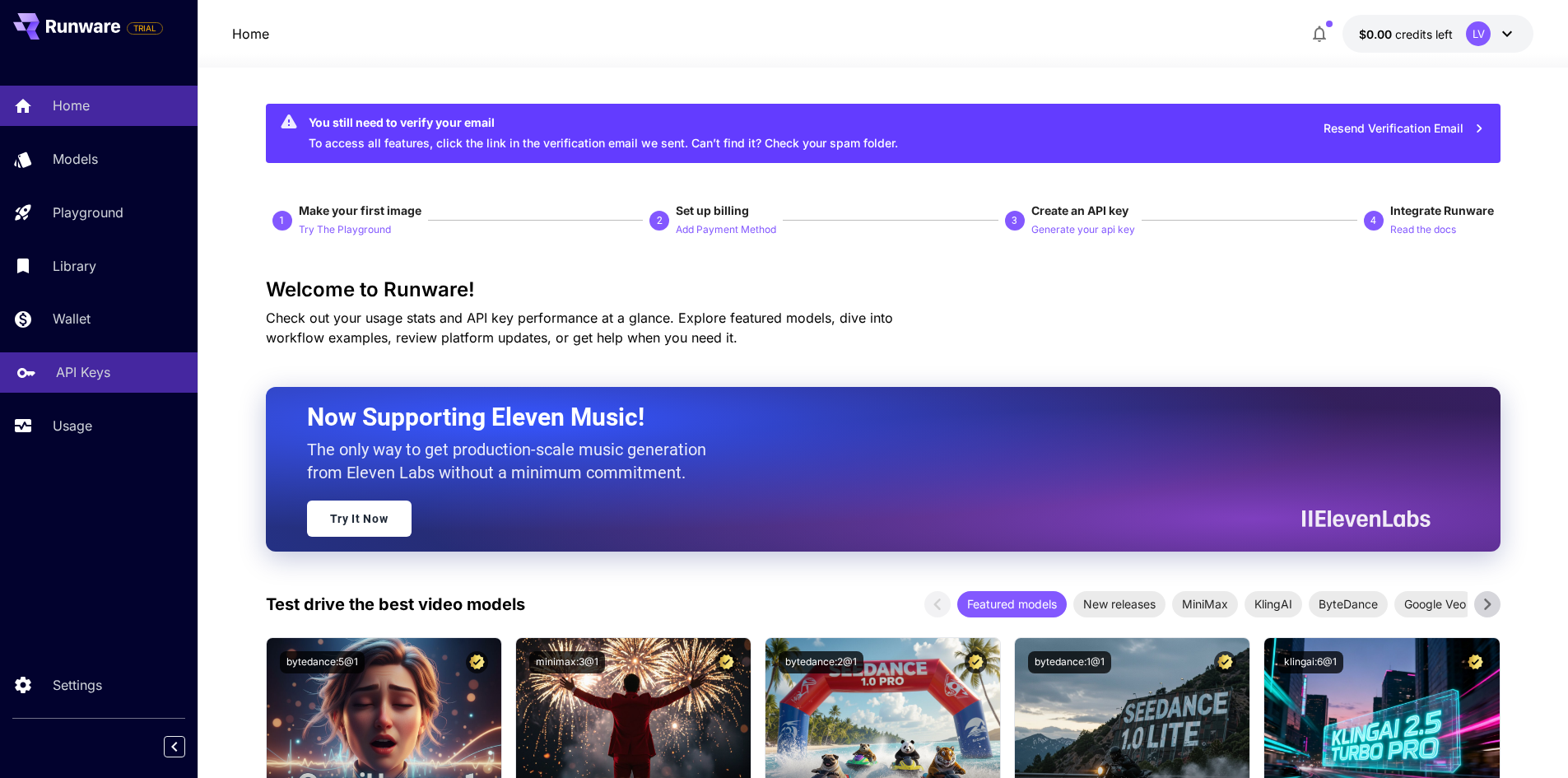
click at [123, 361] on link "API Keys" at bounding box center [98, 372] width 198 height 41
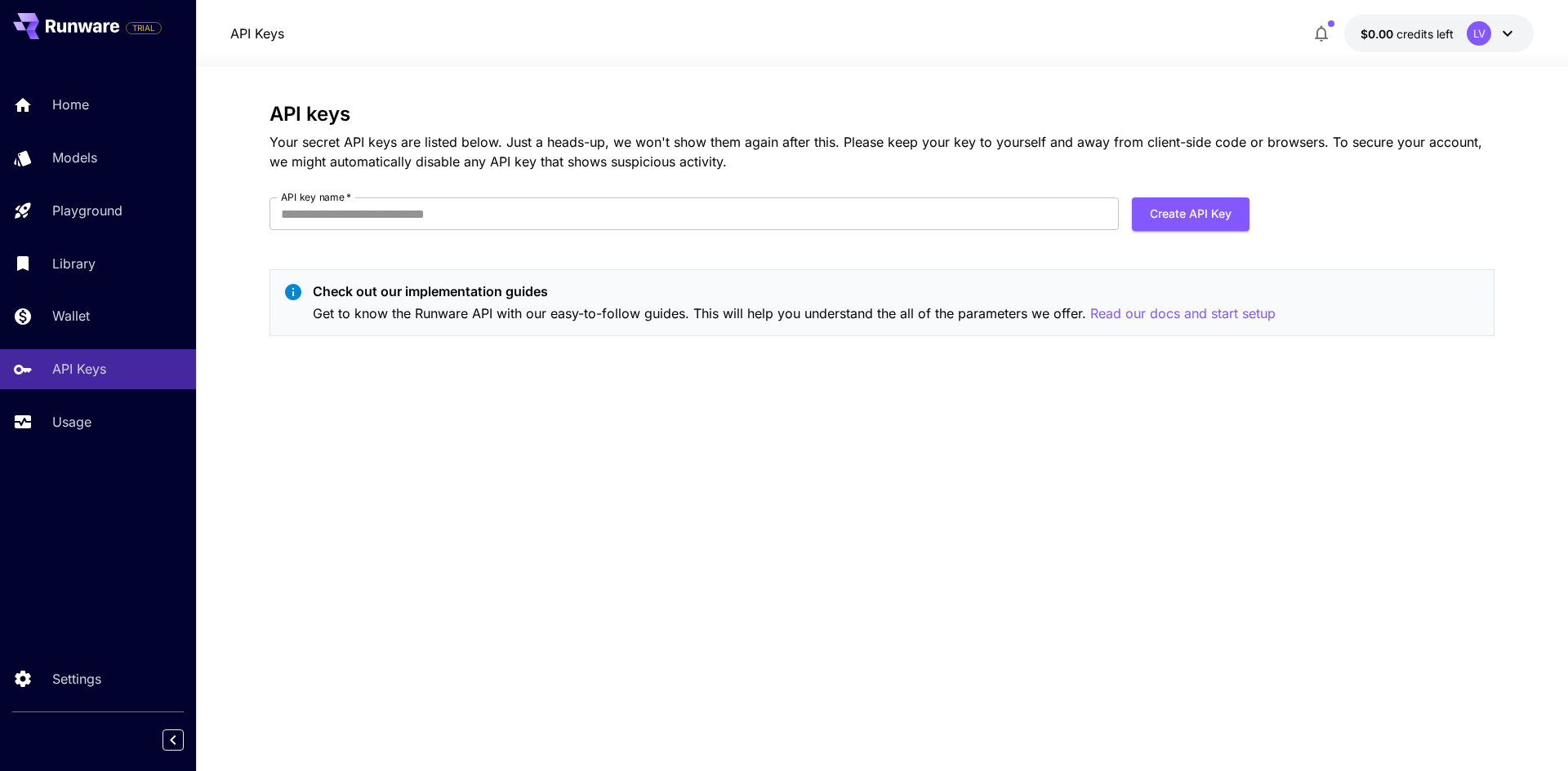
click at [442, 309] on p "Get to know the Runware API with our easy-to-follow guides. This will help you …" at bounding box center [794, 313] width 963 height 21
click at [292, 290] on icon at bounding box center [293, 292] width 16 height 16
click at [366, 309] on p "Get to know the Runware API with our easy-to-follow guides. This will help you …" at bounding box center [794, 313] width 963 height 21
click at [337, 121] on h3 "API keys" at bounding box center [882, 115] width 1225 height 23
click at [261, 38] on p "API Keys" at bounding box center [257, 33] width 54 height 20
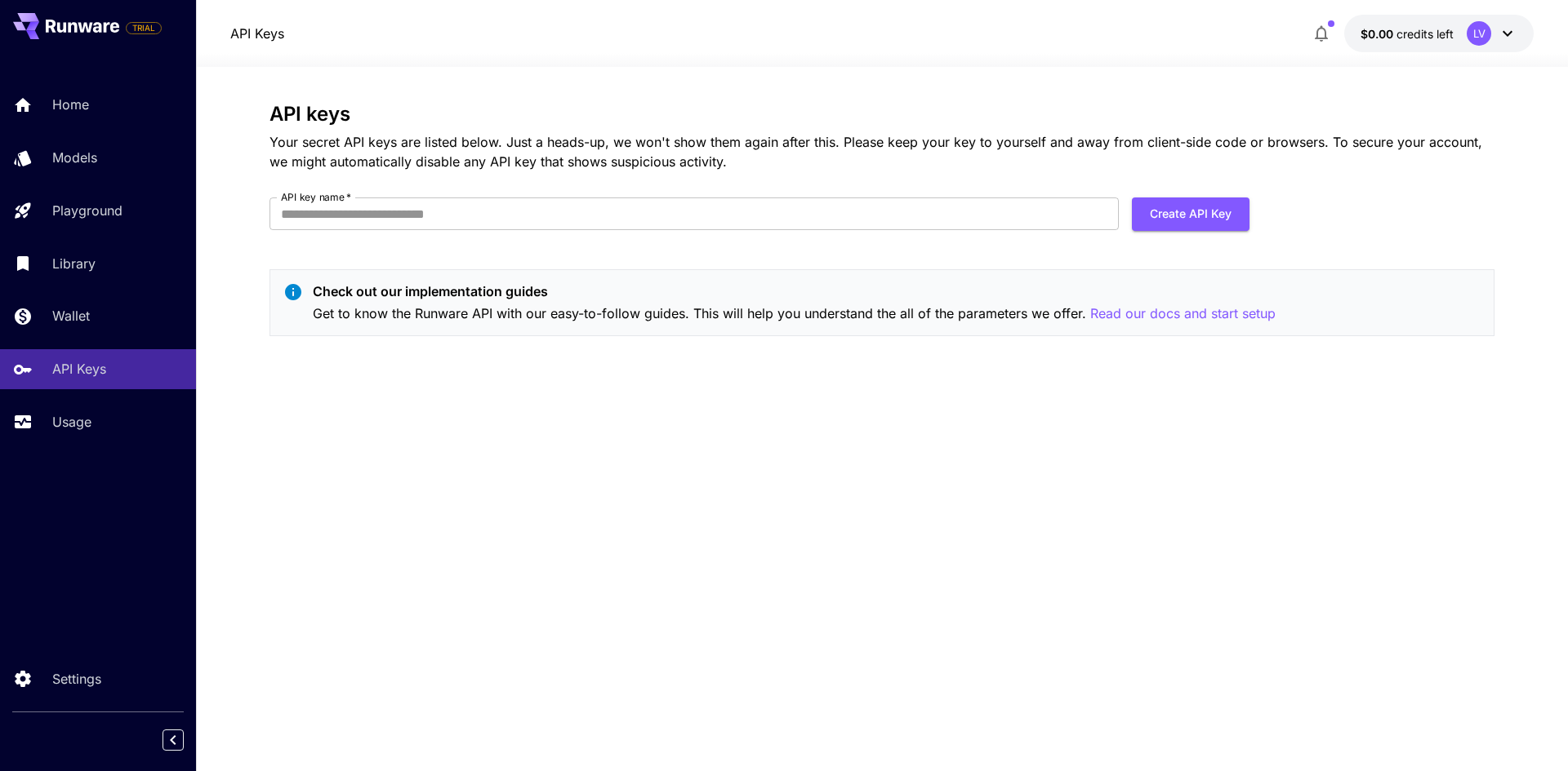
drag, startPoint x: 311, startPoint y: 139, endPoint x: 824, endPoint y: 259, distance: 526.8
click at [328, 145] on p "Your secret API keys are listed below. Just a heads-up, we won't show them agai…" at bounding box center [882, 152] width 1225 height 39
drag, startPoint x: 824, startPoint y: 259, endPoint x: 1228, endPoint y: 287, distance: 405.0
click at [843, 259] on div "API keys Your secret API keys are listed below. Just a heads-up, we won't show …" at bounding box center [882, 226] width 1225 height 246
click at [1231, 286] on p "Check out our implementation guides" at bounding box center [794, 291] width 963 height 20
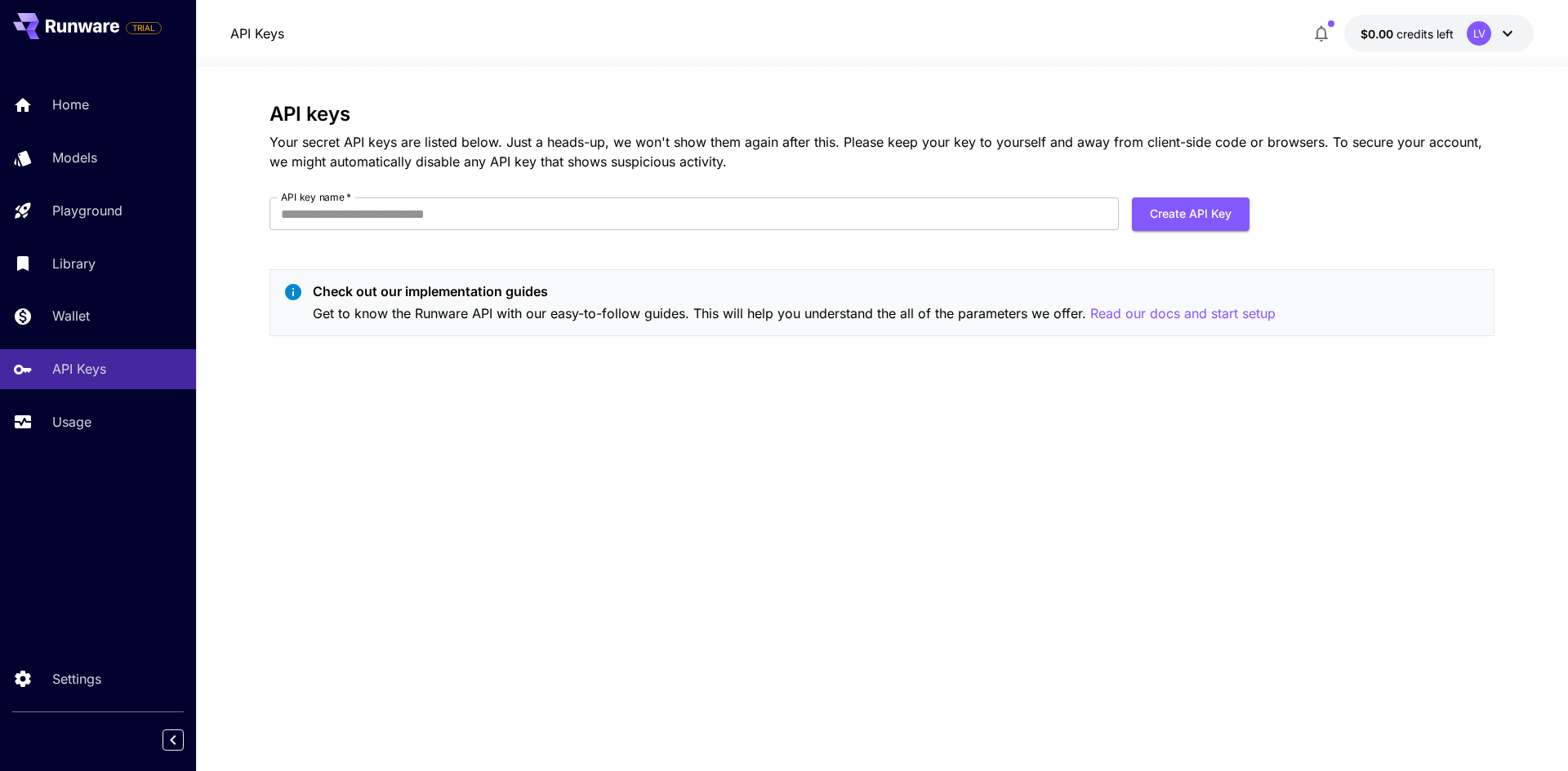
click at [344, 120] on h3 "API keys" at bounding box center [882, 115] width 1225 height 23
click at [769, 176] on div "API keys Your secret API keys are listed below. Just a heads-up, we won't show …" at bounding box center [882, 226] width 1225 height 246
click at [1135, 167] on p "Your secret API keys are listed below. Just a heads-up, we won't show them agai…" at bounding box center [882, 152] width 1225 height 39
drag, startPoint x: 267, startPoint y: 102, endPoint x: 366, endPoint y: 118, distance: 100.3
click at [366, 118] on section "API keys Your secret API keys are listed below. Just a heads-up, we won't show …" at bounding box center [882, 419] width 1372 height 705
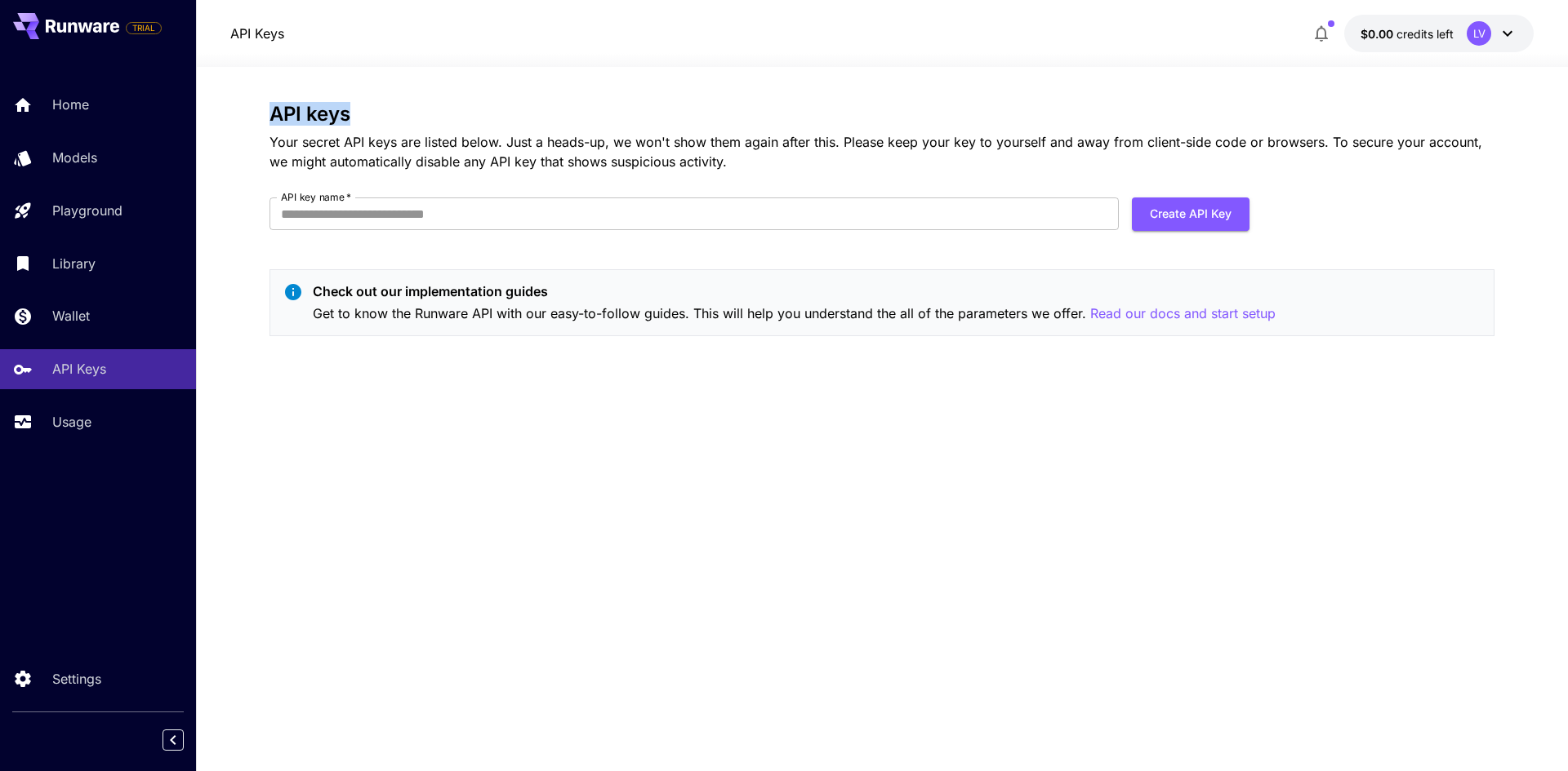
copy h3 "API keys"
click at [383, 211] on input "API key name   *" at bounding box center [694, 214] width 849 height 32
paste input "********"
click at [1173, 221] on button "Create API Key" at bounding box center [1190, 214] width 117 height 33
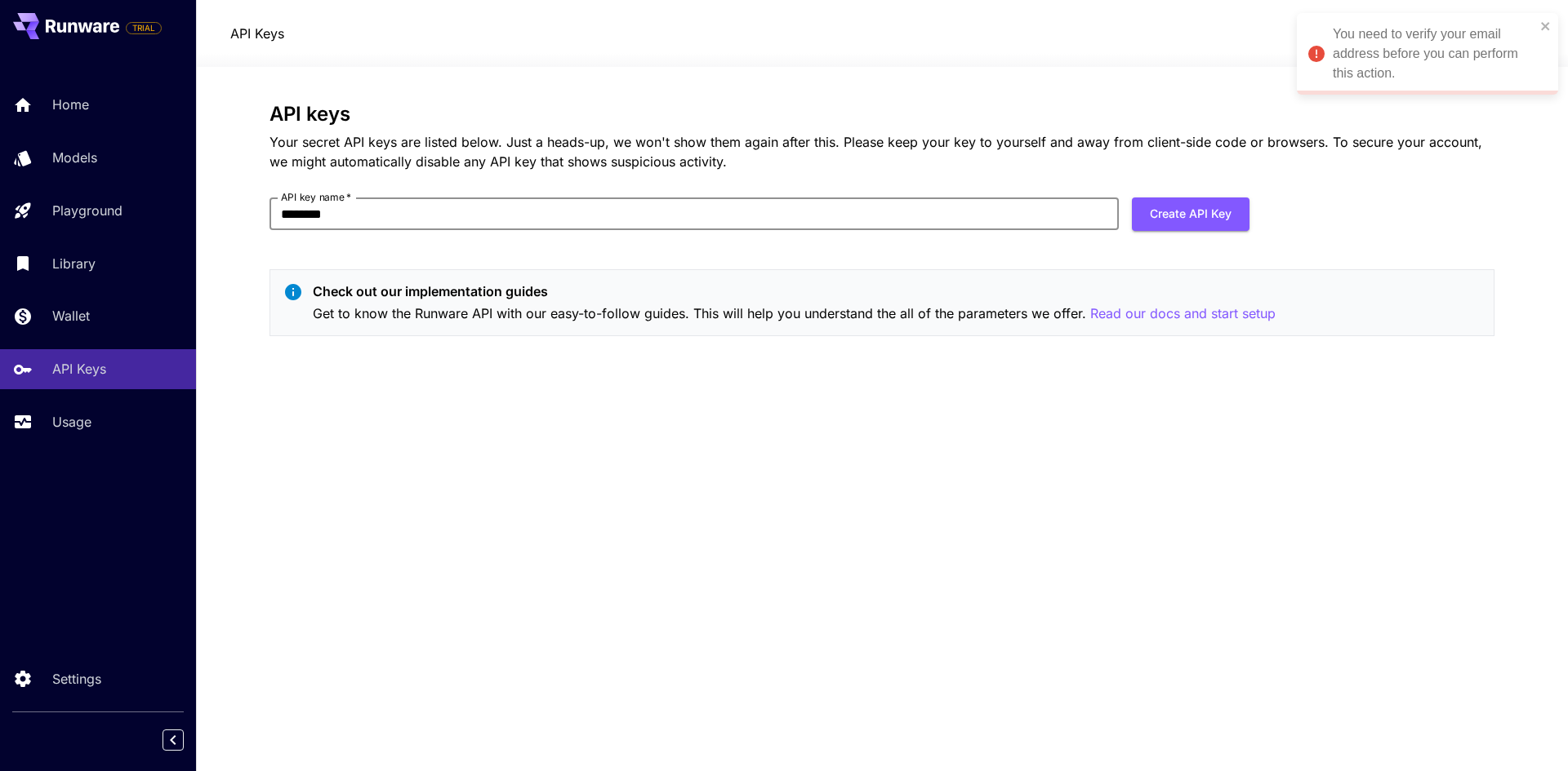
click at [733, 204] on input "********" at bounding box center [694, 214] width 849 height 32
type input "*"
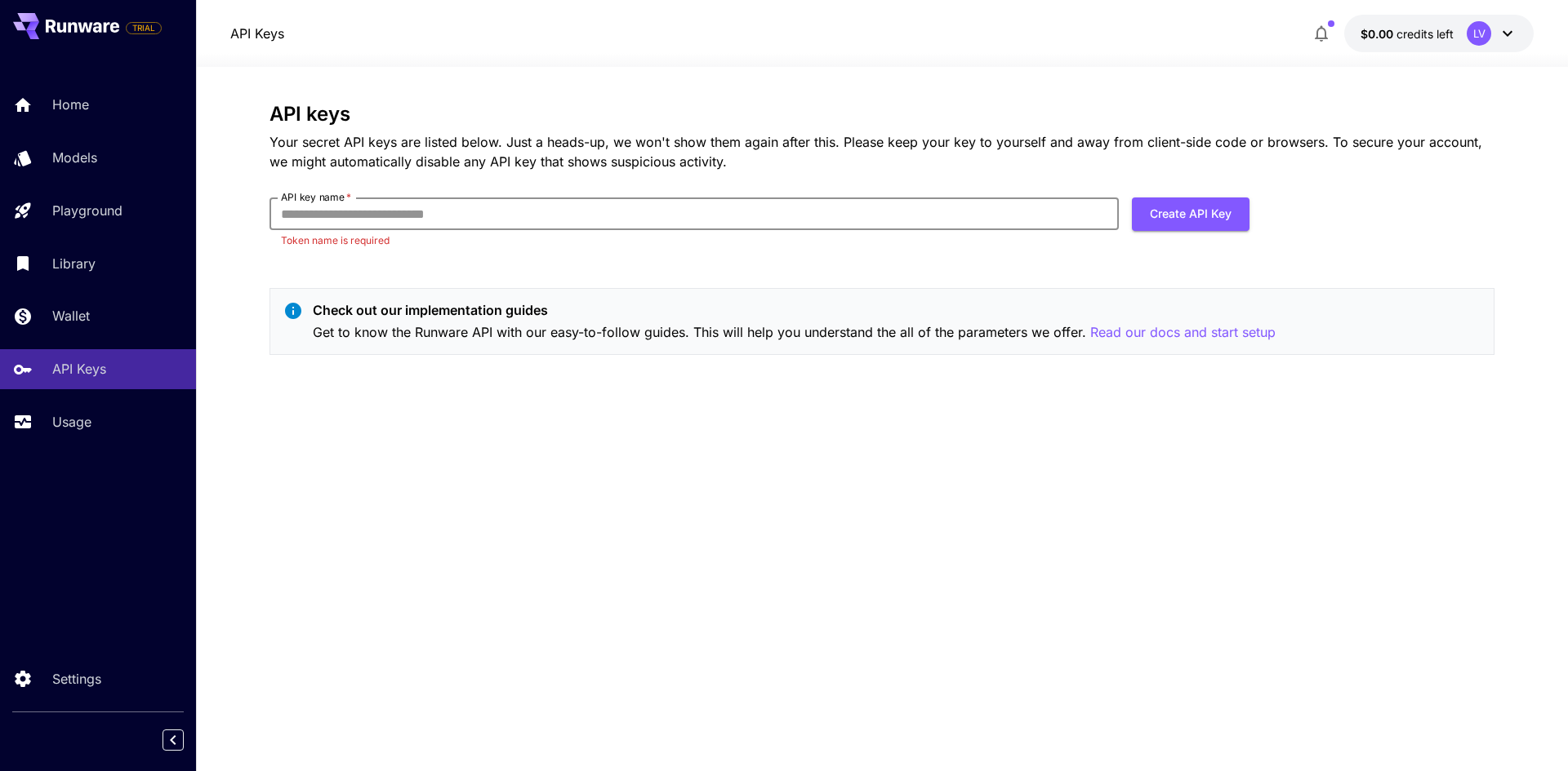
click at [403, 204] on input "API key name   *" at bounding box center [694, 214] width 849 height 32
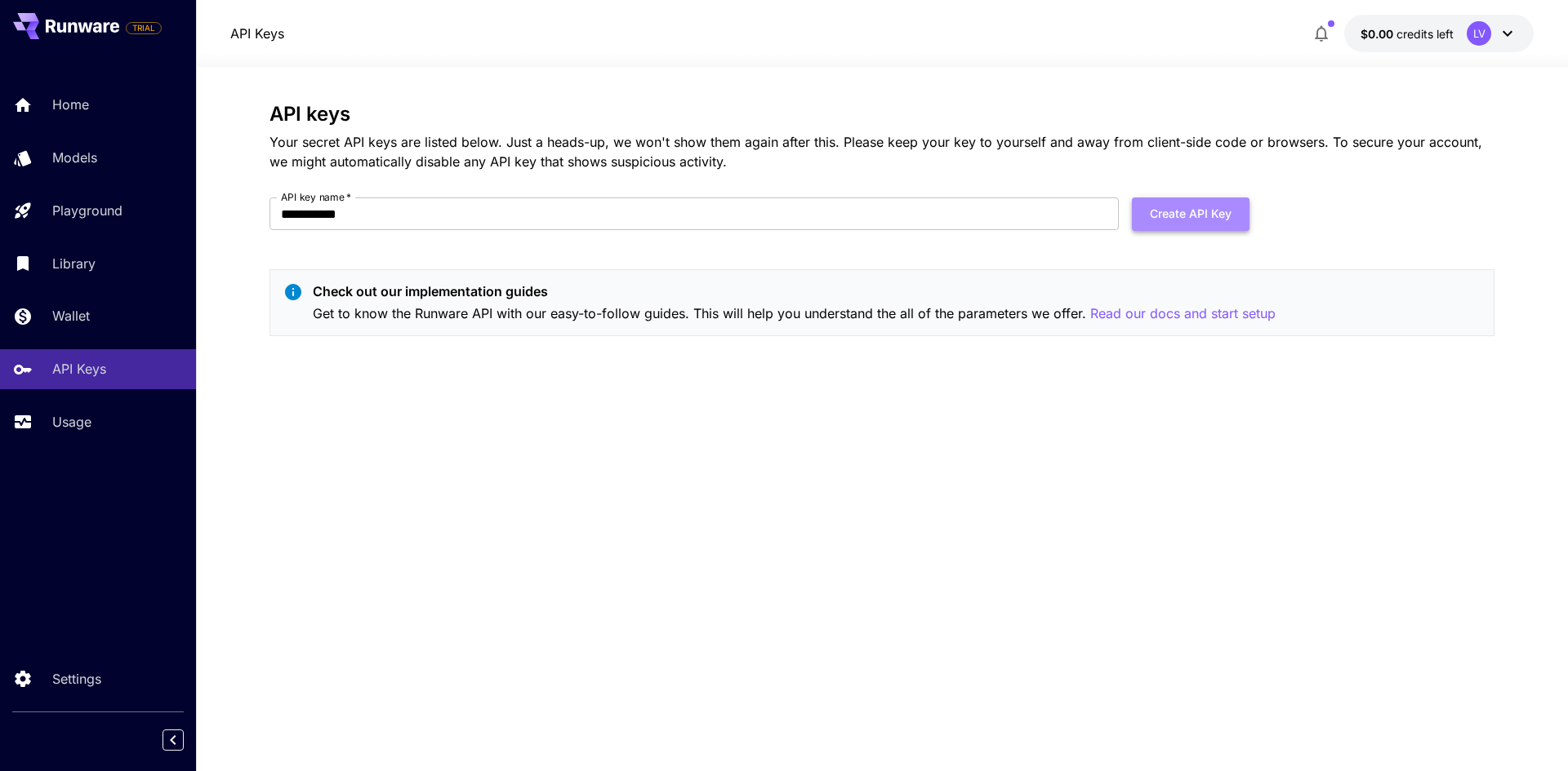
click at [1193, 211] on button "Create API Key" at bounding box center [1190, 214] width 117 height 33
click at [1422, 45] on div "Rate limit exceeded. Please try again later." at bounding box center [1434, 44] width 202 height 39
click at [478, 228] on input "**********" at bounding box center [694, 214] width 849 height 32
type input "*"
type input "*********"
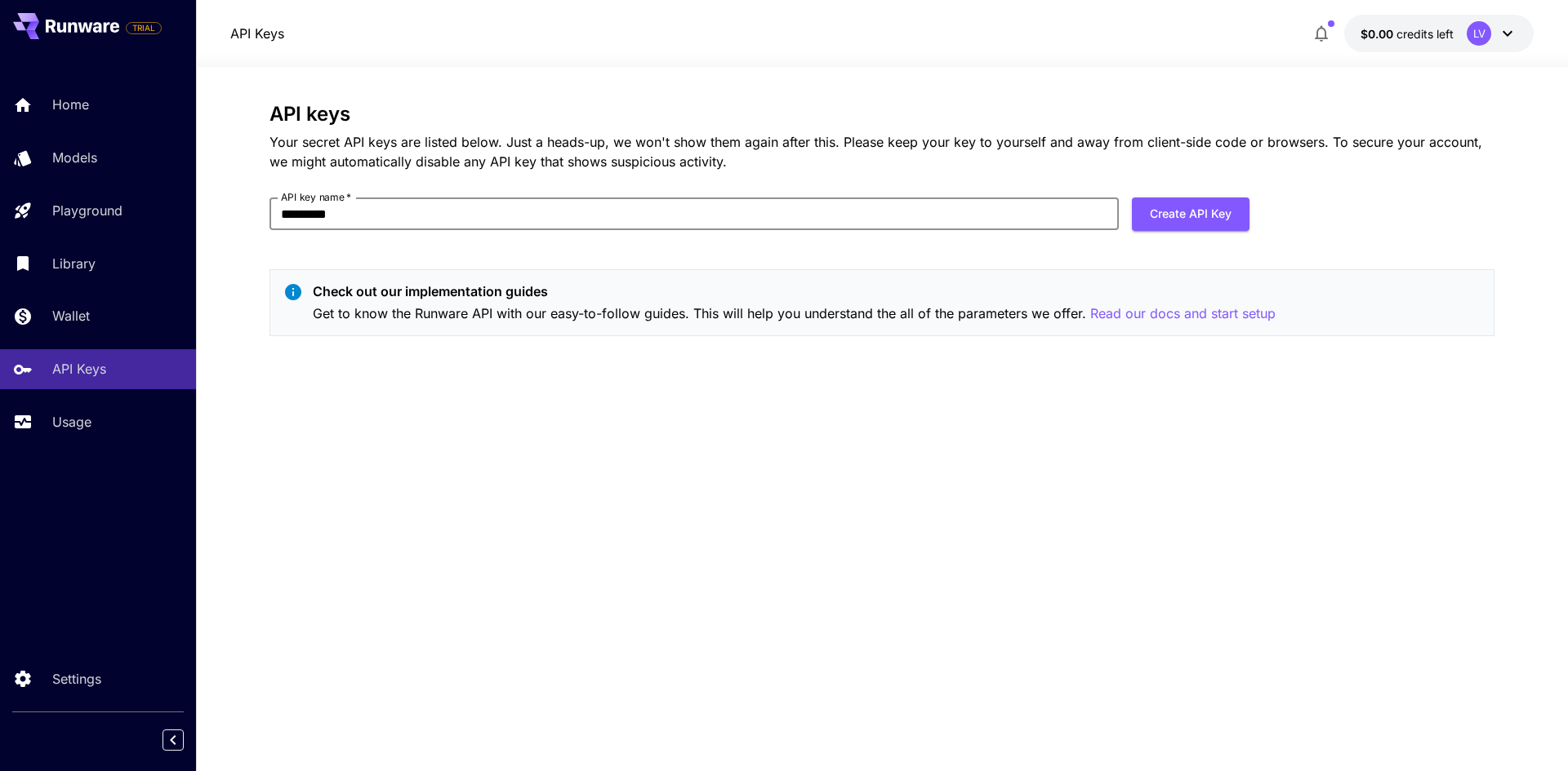
click button "Create API Key" at bounding box center [1190, 214] width 117 height 33
click at [599, 208] on input "*********" at bounding box center [694, 214] width 849 height 32
click at [68, 679] on p "Settings" at bounding box center [80, 679] width 49 height 20
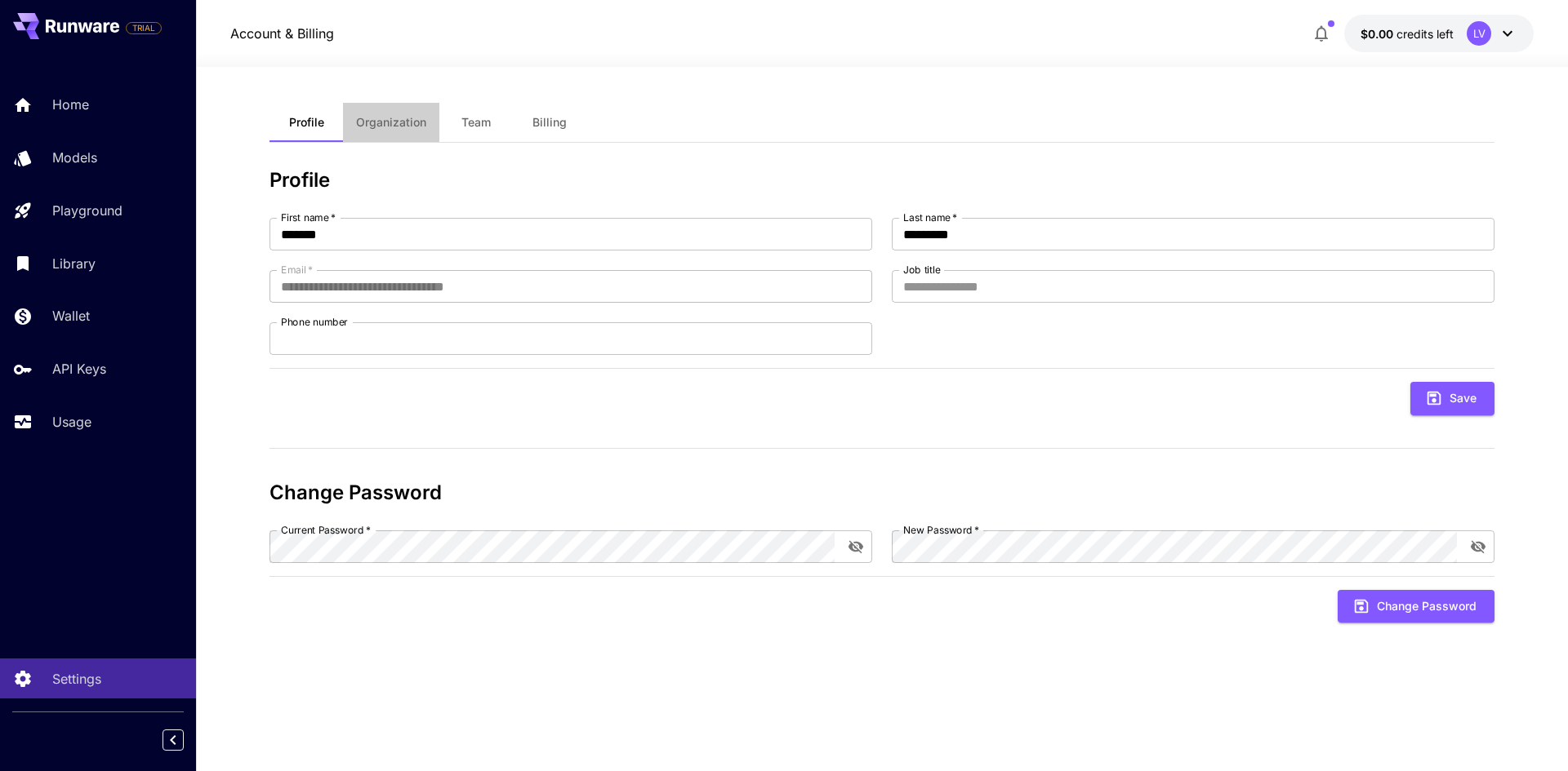
click at [393, 119] on span "Organization" at bounding box center [391, 123] width 70 height 14
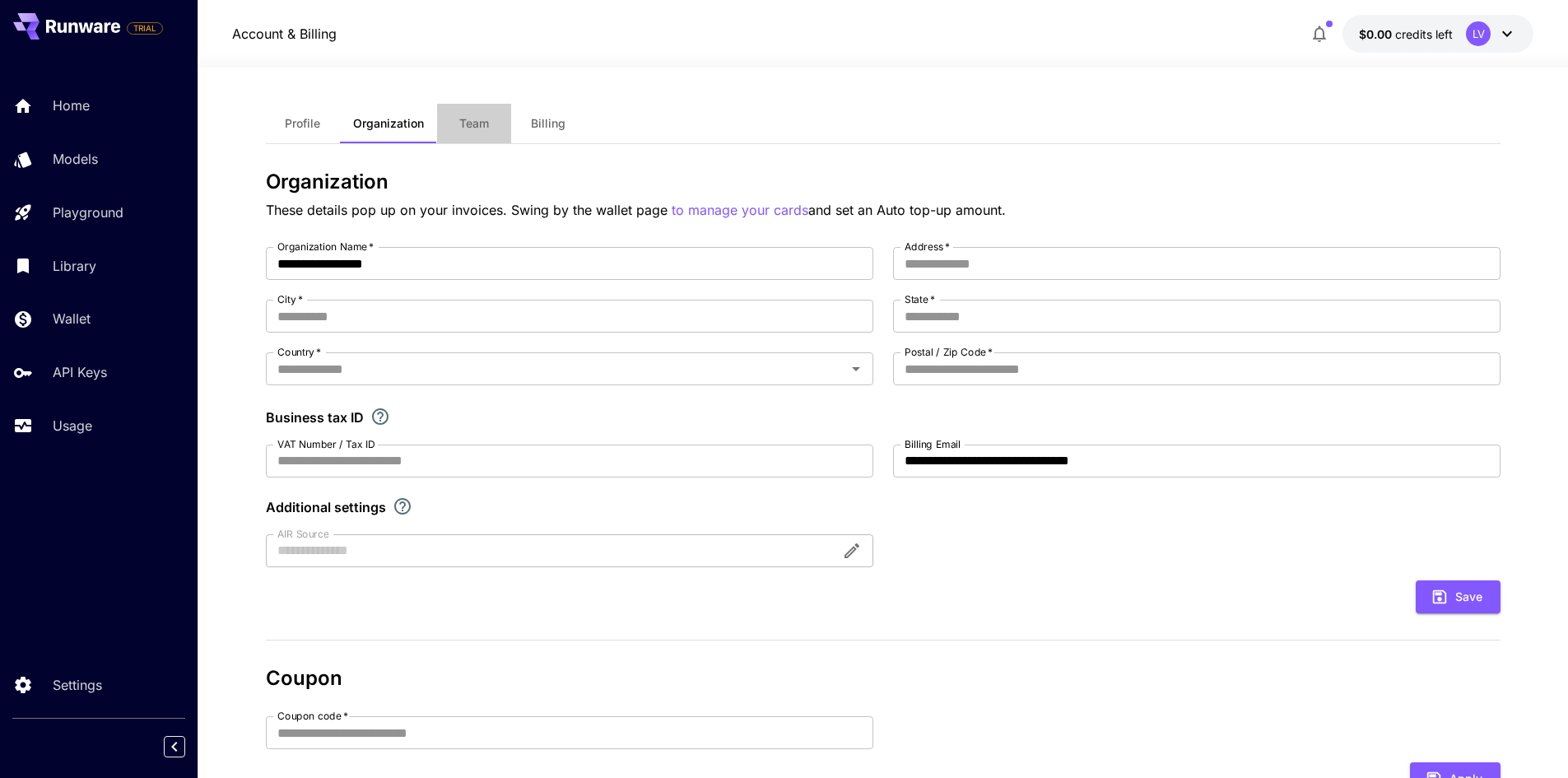
click at [468, 117] on span "Team" at bounding box center [474, 124] width 30 height 14
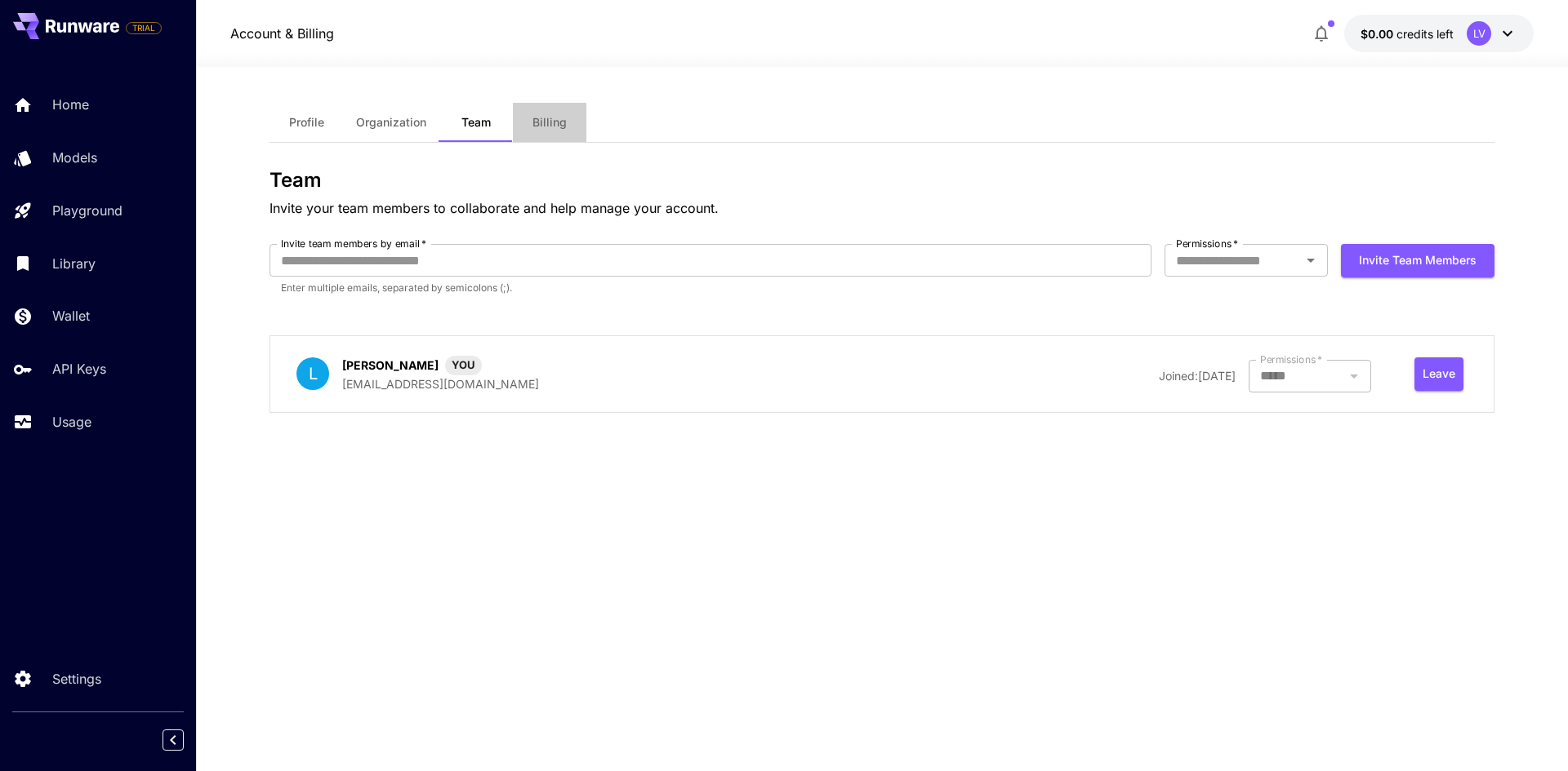
click at [539, 118] on span "Billing" at bounding box center [549, 123] width 34 height 14
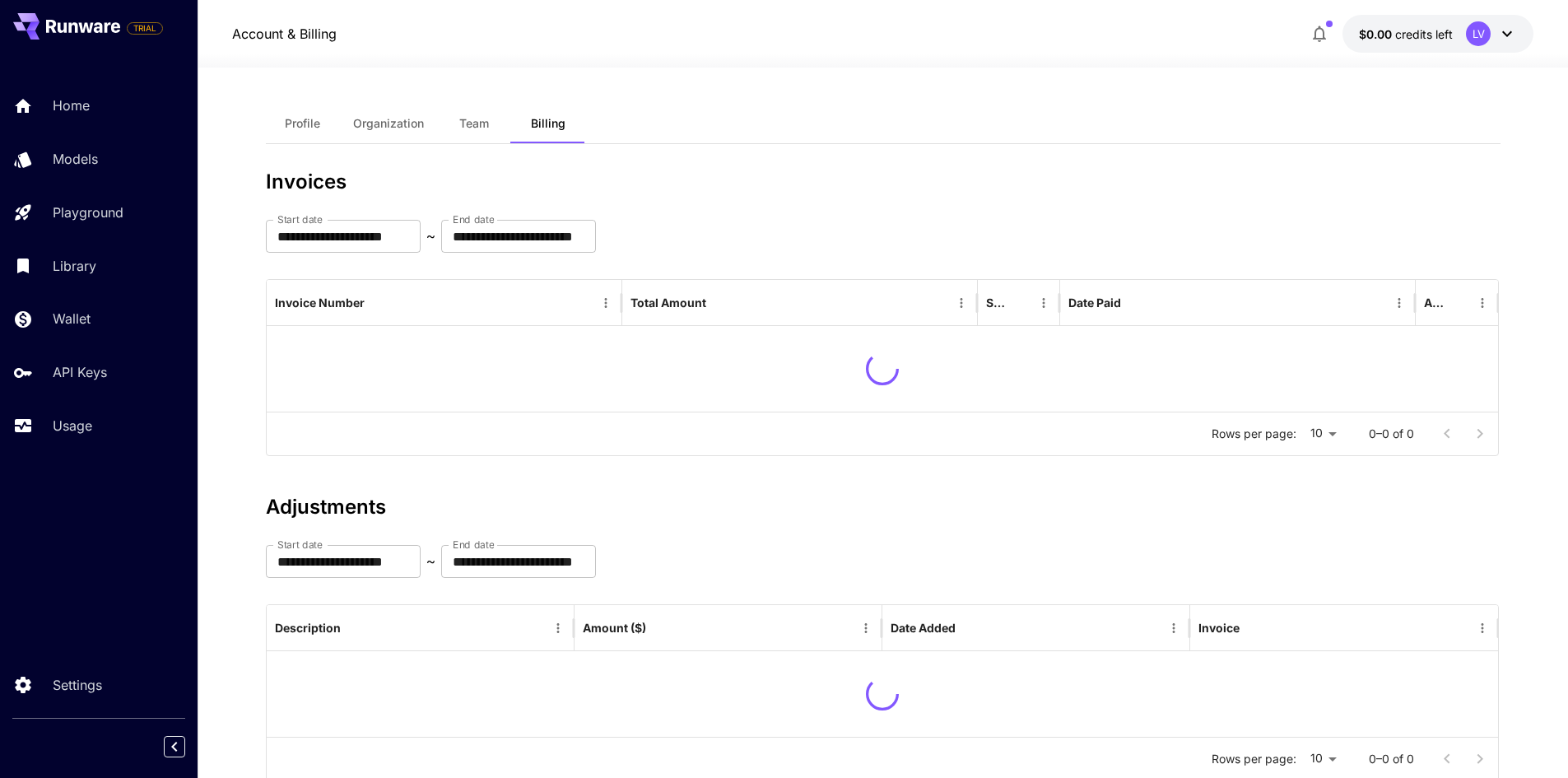
drag, startPoint x: 234, startPoint y: 373, endPoint x: 200, endPoint y: 423, distance: 60.5
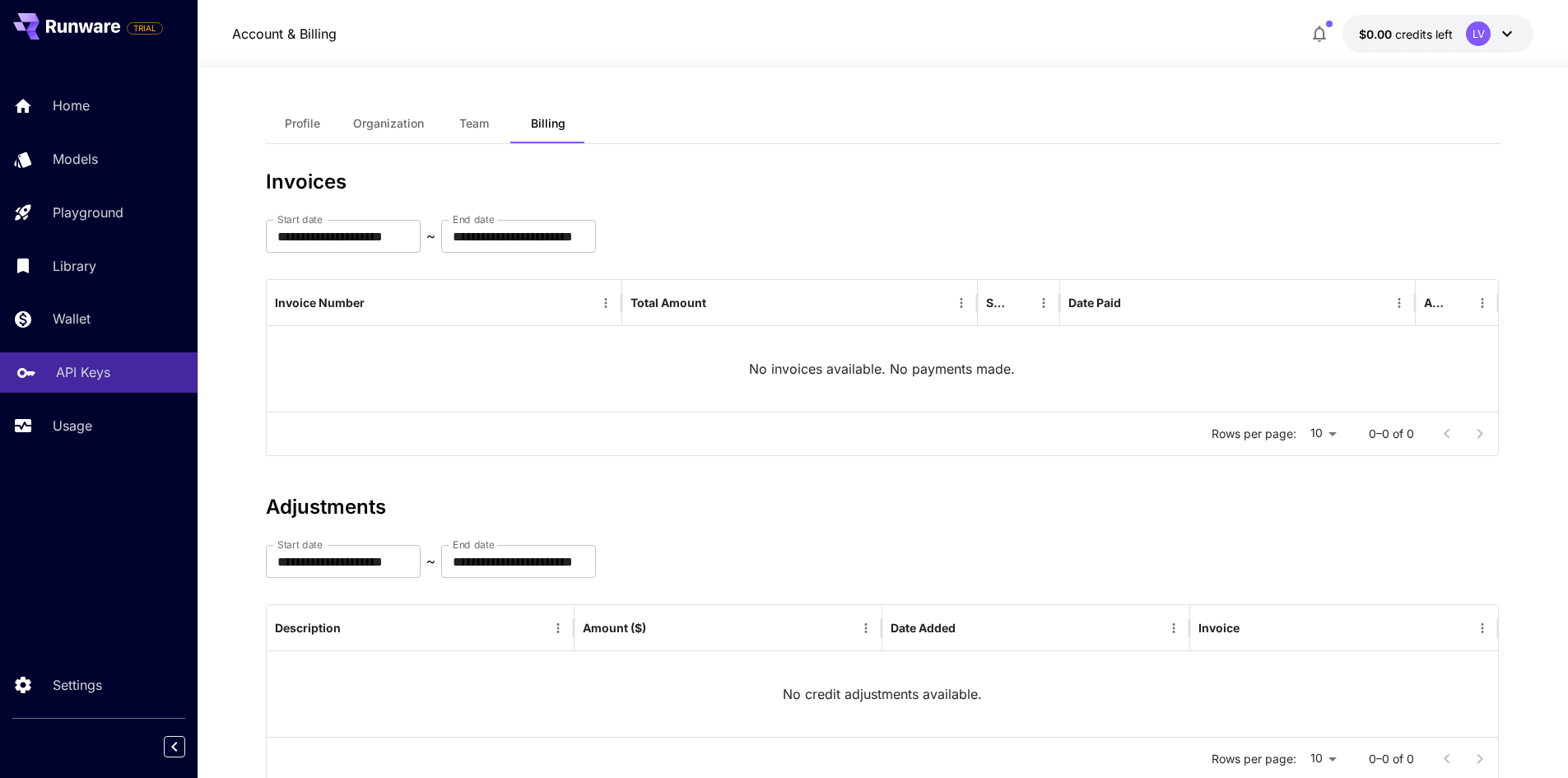
drag, startPoint x: 200, startPoint y: 423, endPoint x: 117, endPoint y: 364, distance: 101.8
click at [117, 364] on div "API Keys" at bounding box center [120, 372] width 128 height 20
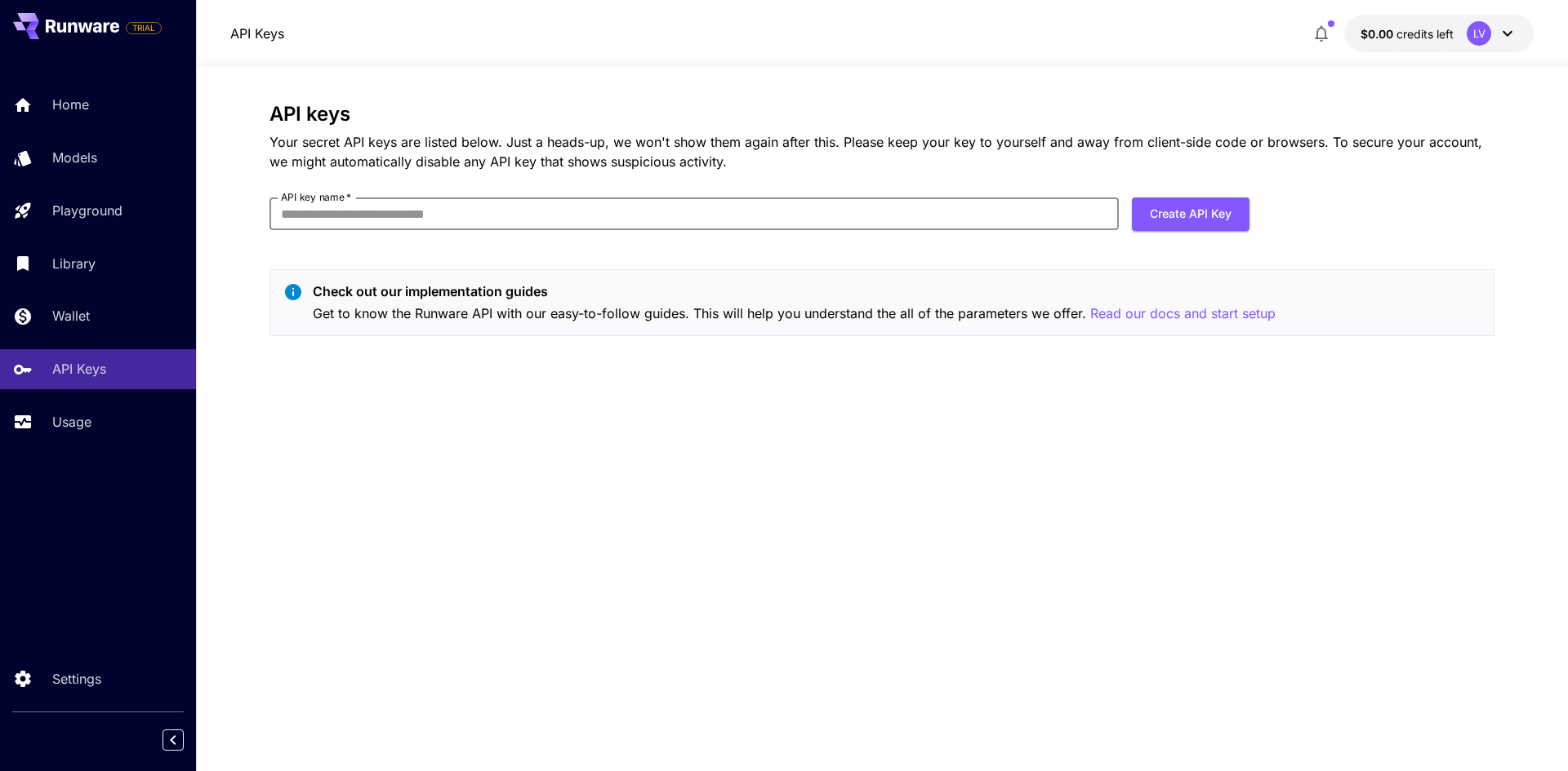
click at [485, 217] on input "API key name   *" at bounding box center [694, 214] width 849 height 32
type input "*********"
click button "Create API Key" at bounding box center [1190, 214] width 117 height 33
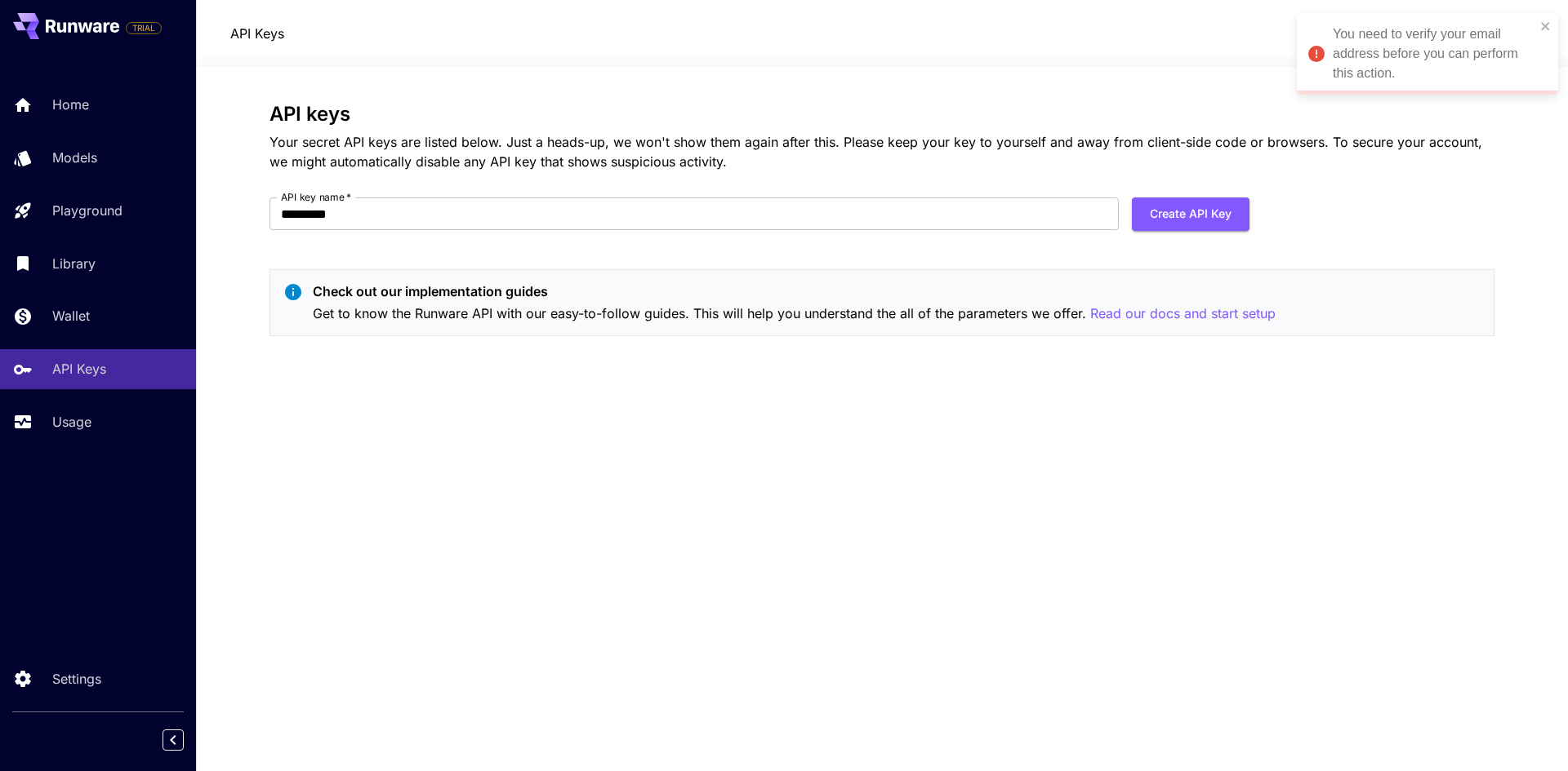
click at [1364, 51] on div "You need to verify your email address before you can perform this action." at bounding box center [1434, 54] width 202 height 59
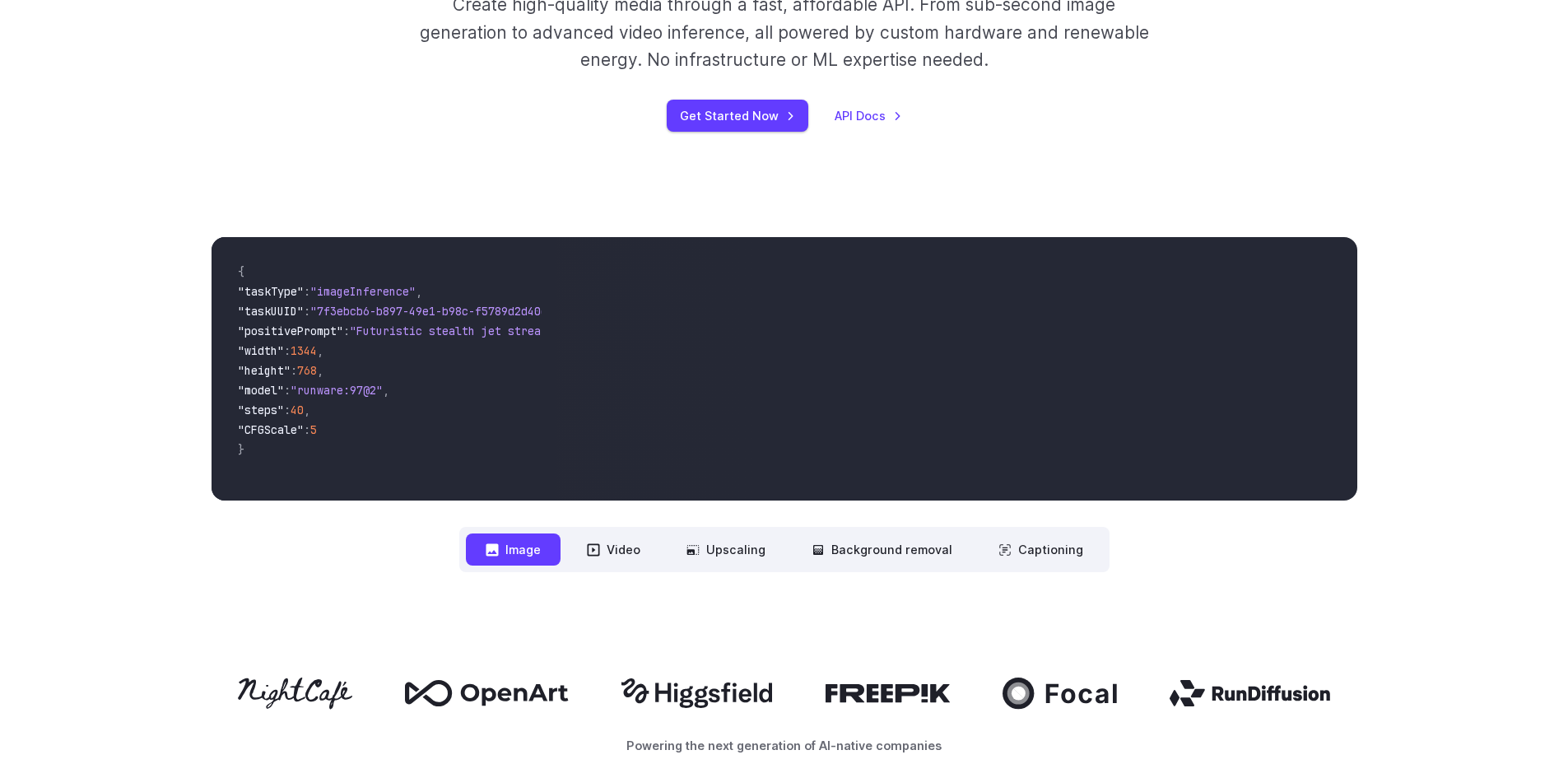
scroll to position [412, 0]
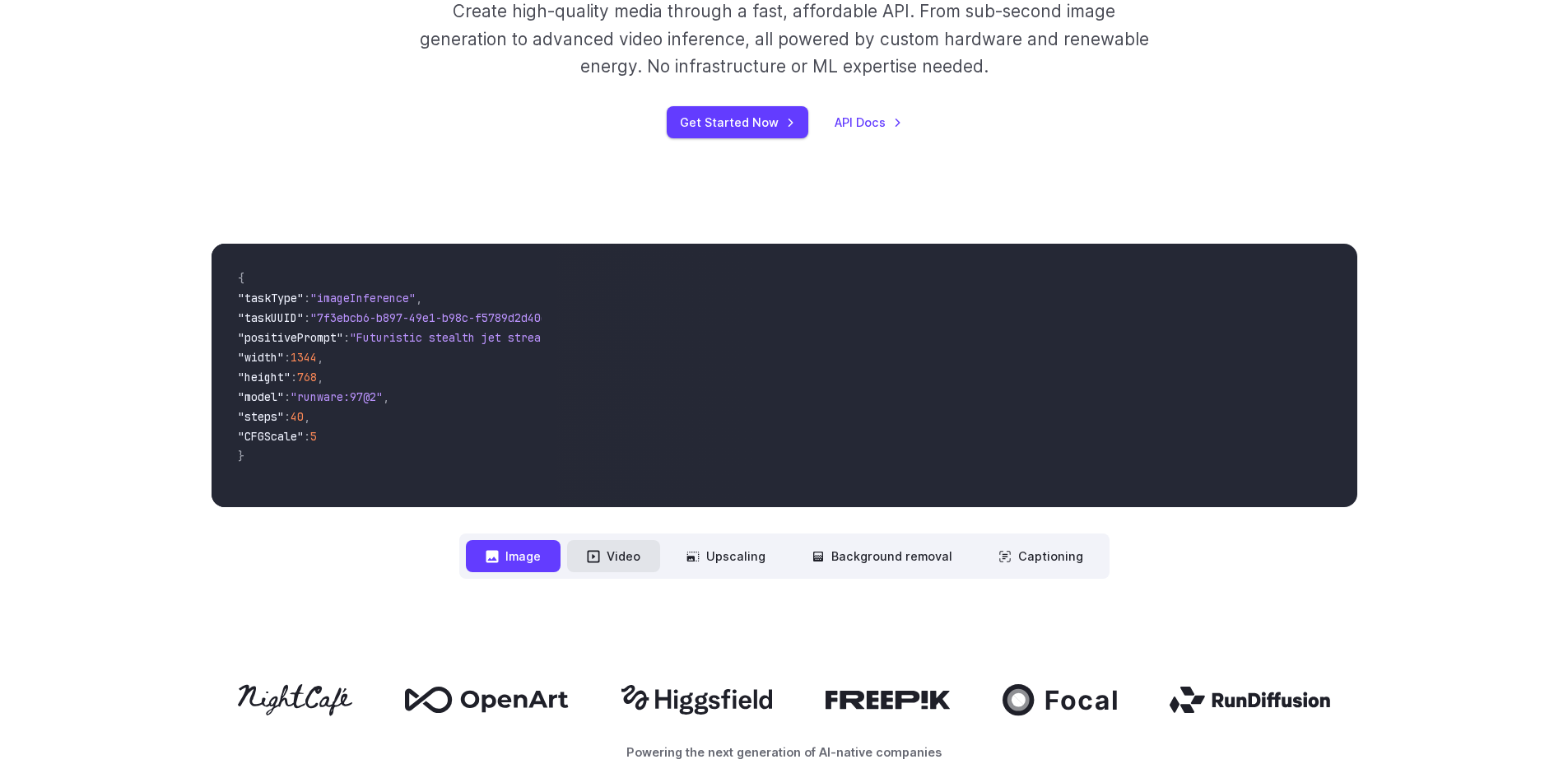
click at [630, 567] on button "Video" at bounding box center [613, 557] width 93 height 33
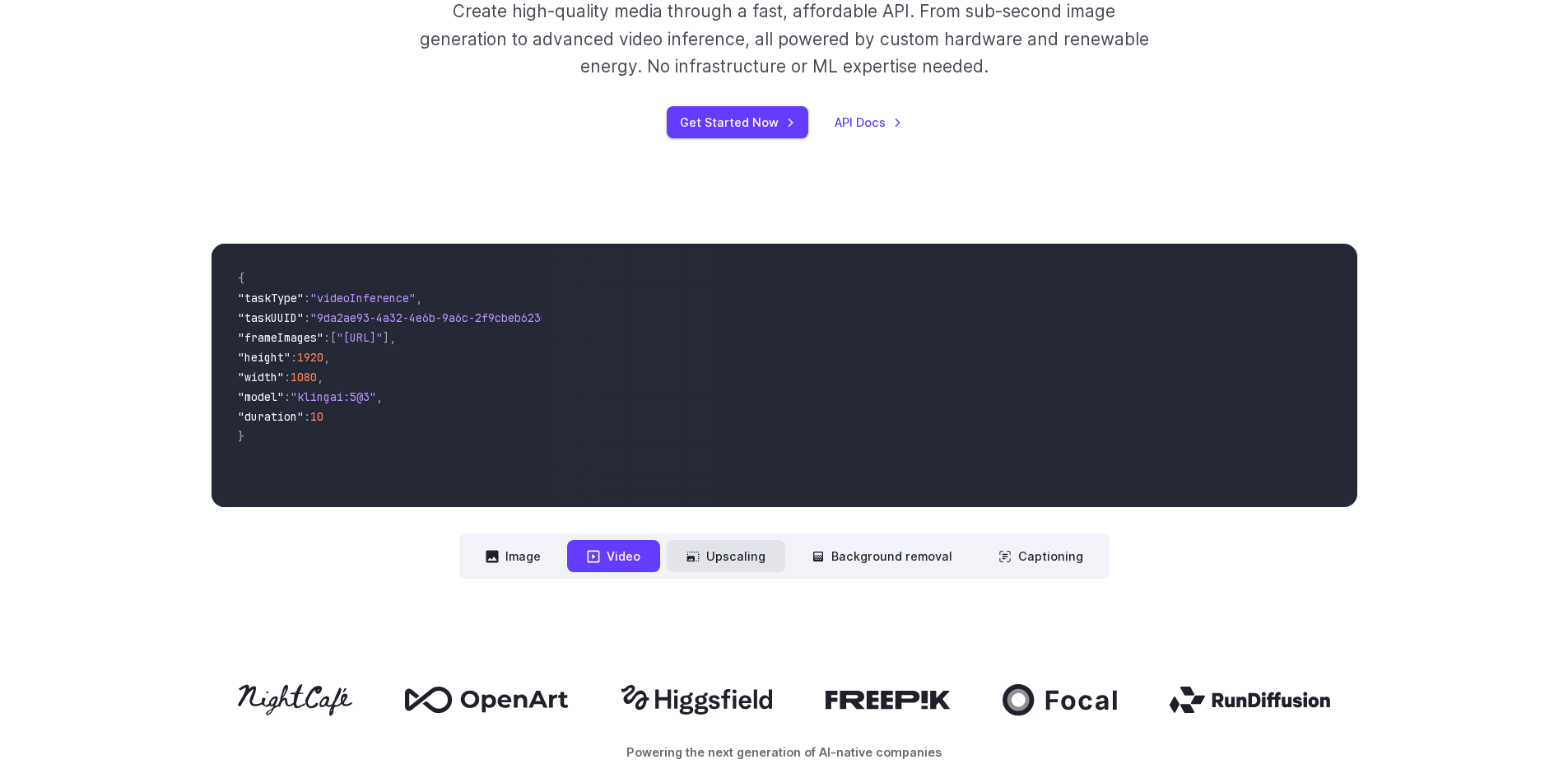
click at [746, 564] on button "Upscaling" at bounding box center [725, 557] width 118 height 33
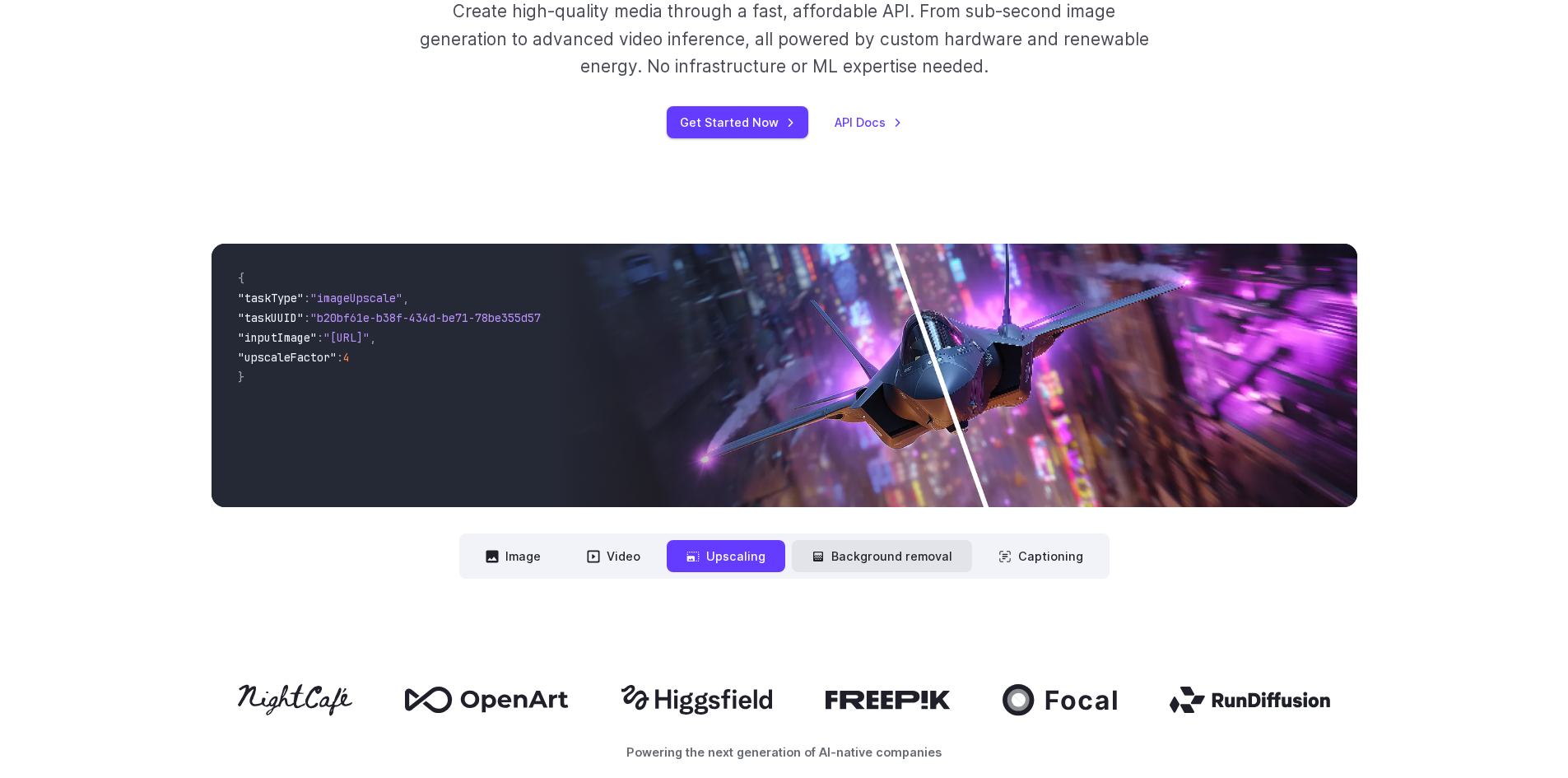
click at [860, 554] on button "Background removal" at bounding box center [882, 557] width 181 height 33
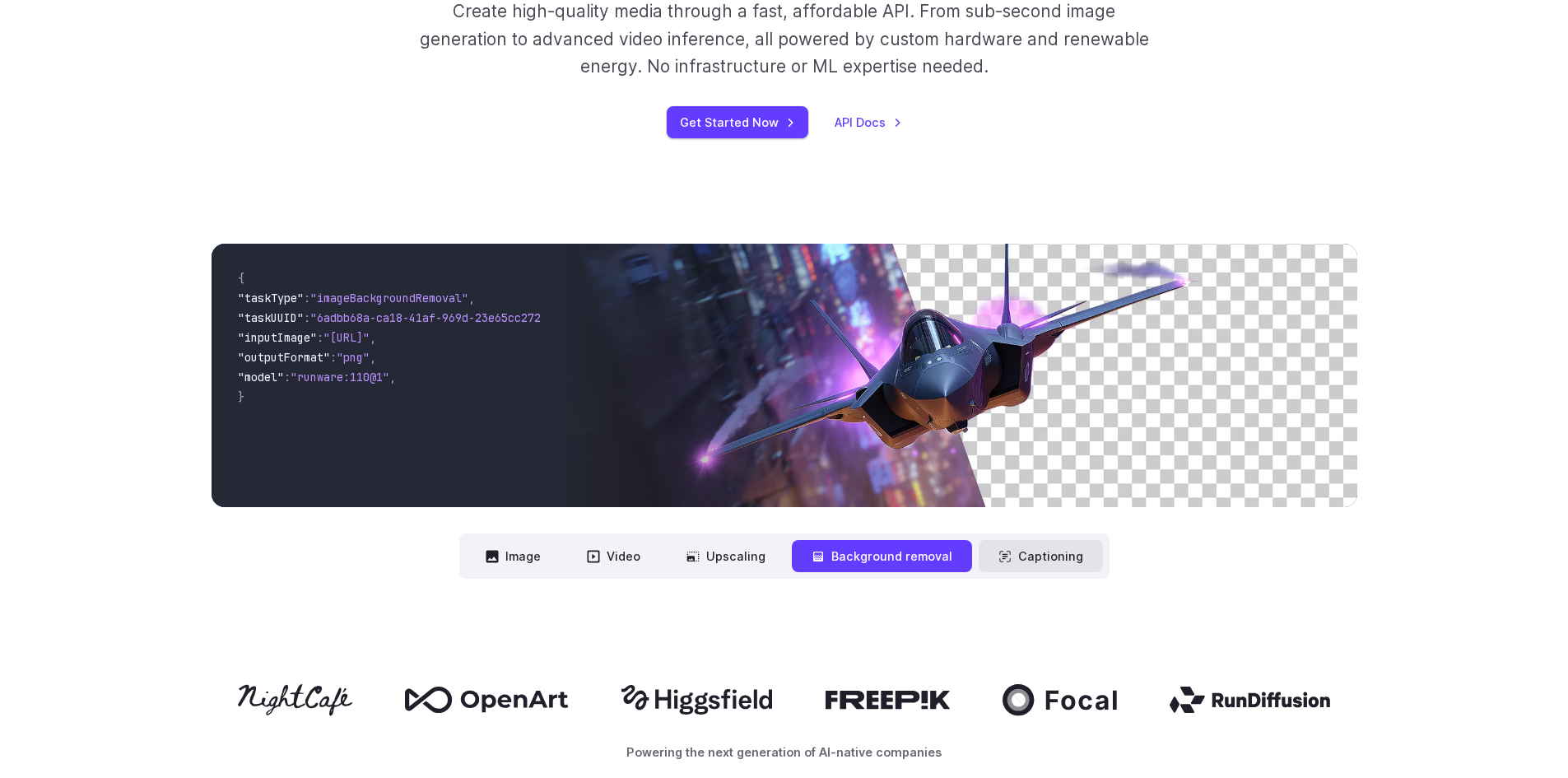
click at [1046, 564] on button "Captioning" at bounding box center [1041, 557] width 125 height 33
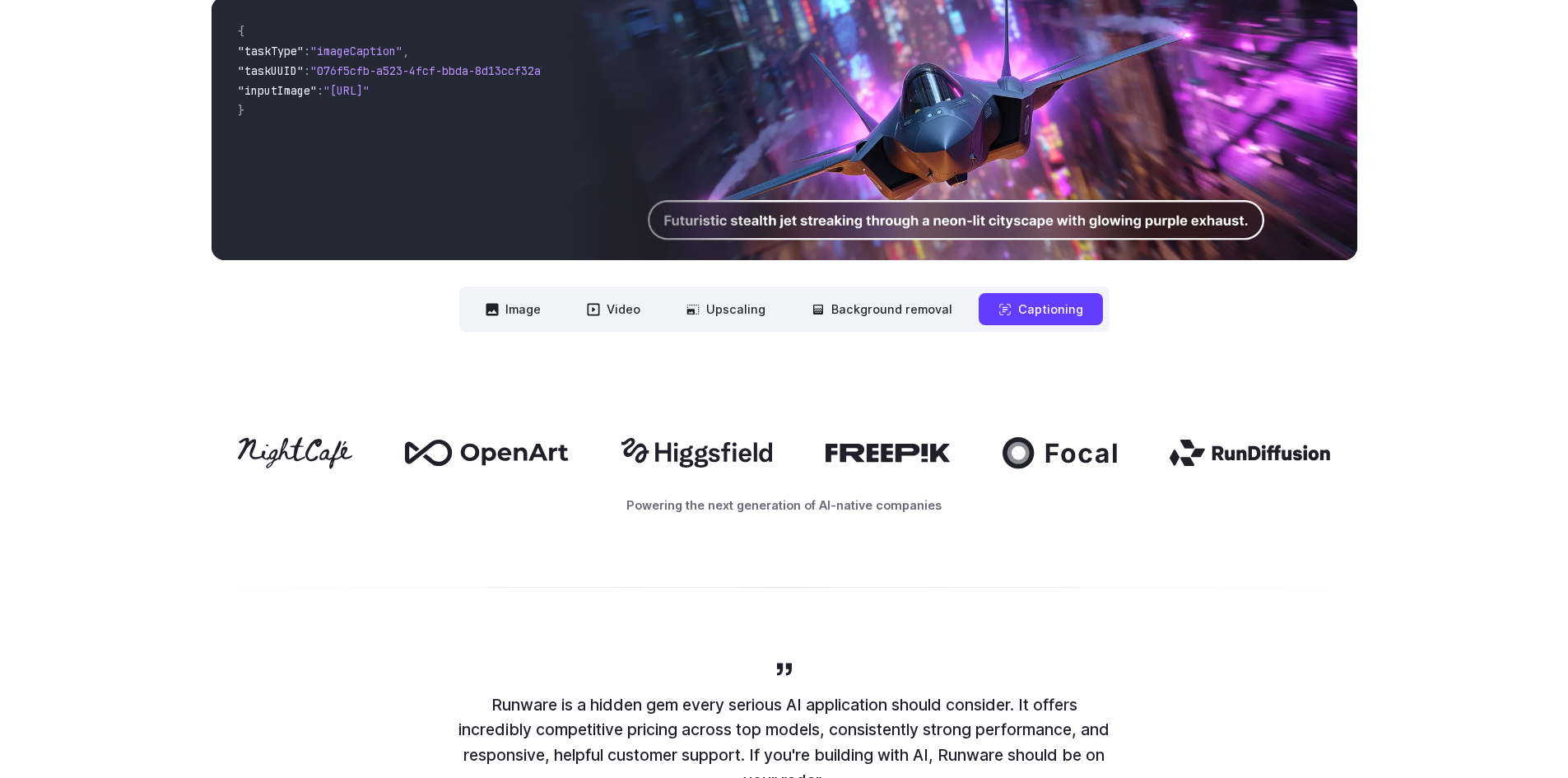
scroll to position [741, 0]
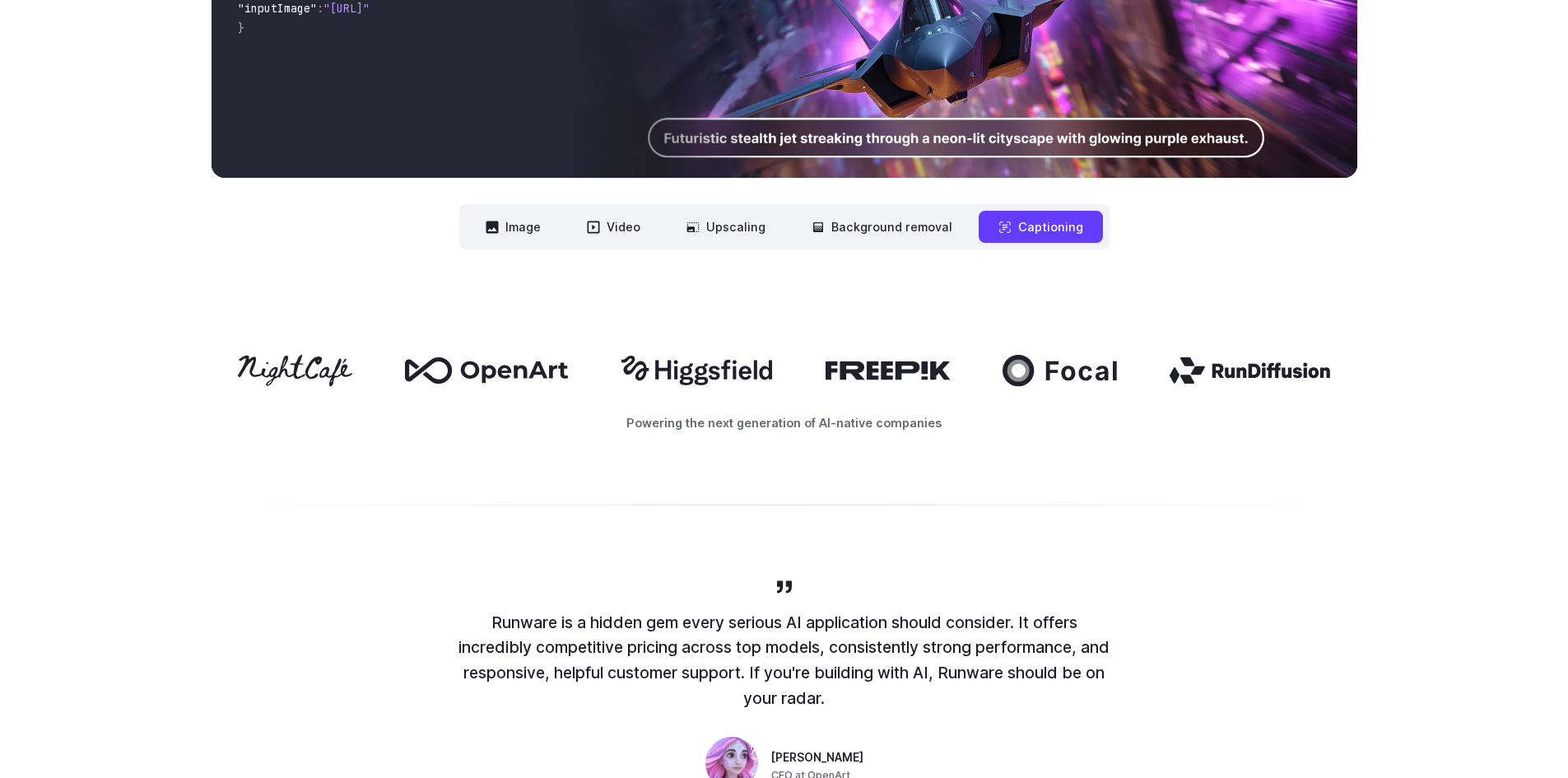
click at [313, 357] on icon at bounding box center [294, 370] width 115 height 32
drag, startPoint x: 328, startPoint y: 358, endPoint x: 526, endPoint y: 594, distance: 308.1
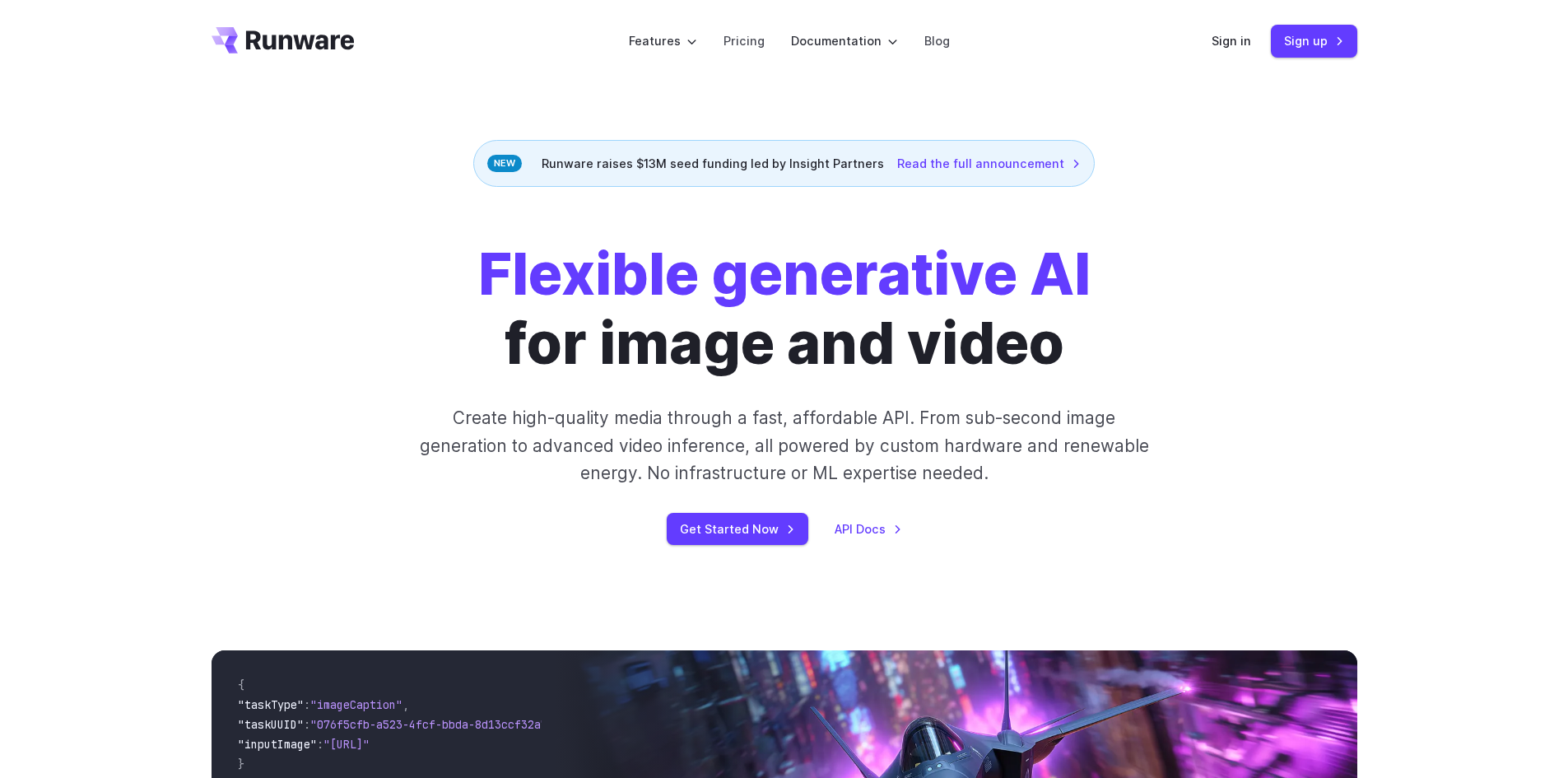
scroll to position [0, 0]
